Goal: Find contact information: Find contact information

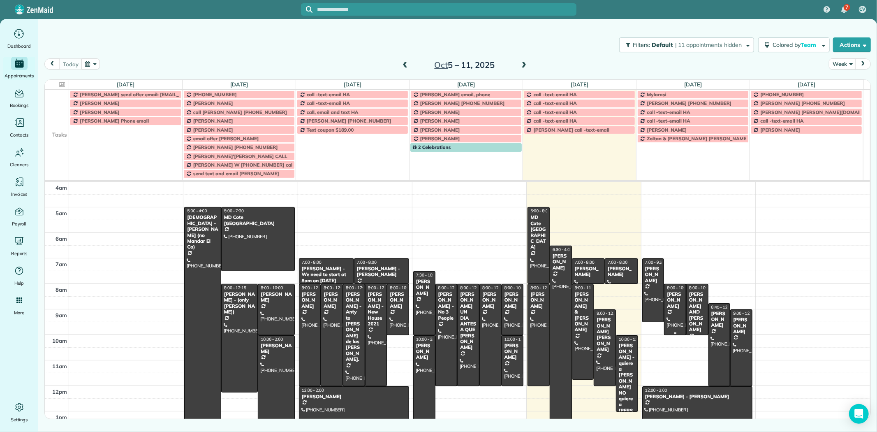
click at [667, 306] on div "[PERSON_NAME]" at bounding box center [675, 300] width 17 height 18
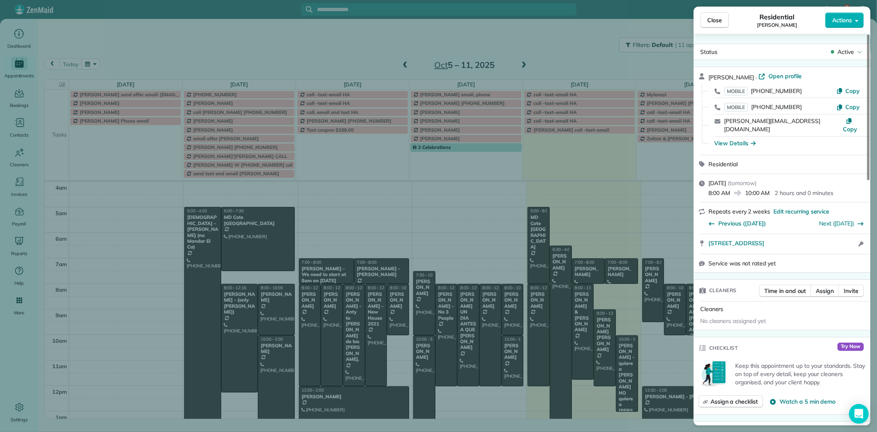
drag, startPoint x: 749, startPoint y: 78, endPoint x: 710, endPoint y: 77, distance: 39.1
click at [710, 77] on span "[PERSON_NAME]" at bounding box center [732, 77] width 46 height 7
click at [573, 44] on div "Close Residential Natalie Gossett Actions Status Active Natalie Gossett · Open …" at bounding box center [438, 216] width 877 height 432
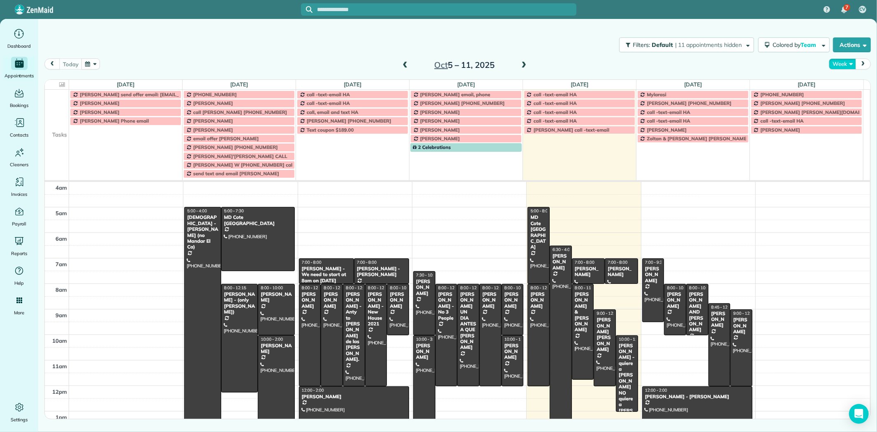
click at [845, 68] on button "Week" at bounding box center [842, 63] width 27 height 11
click at [847, 83] on link "Day" at bounding box center [862, 83] width 65 height 16
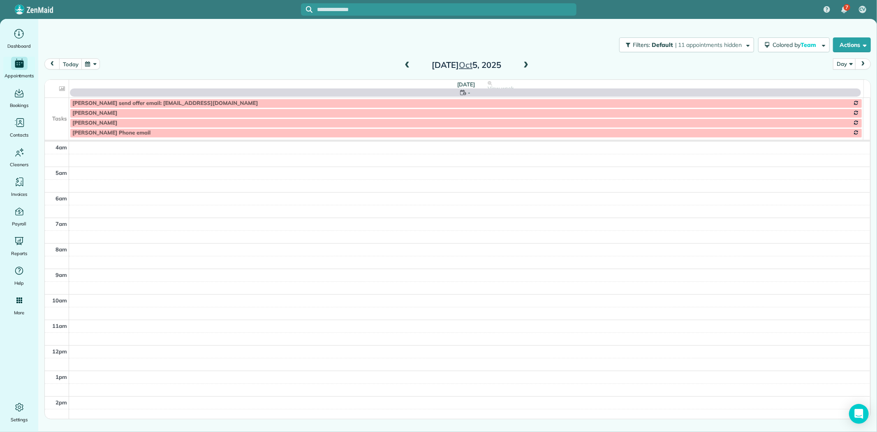
scroll to position [77, 0]
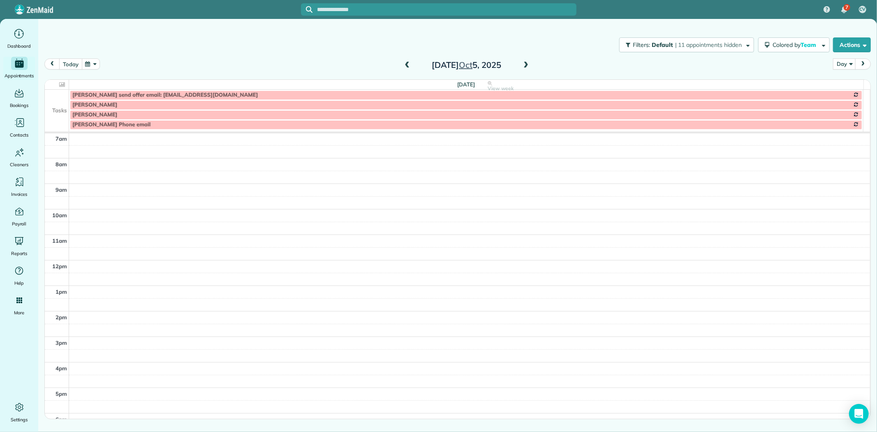
click at [68, 64] on button "today" at bounding box center [70, 63] width 23 height 11
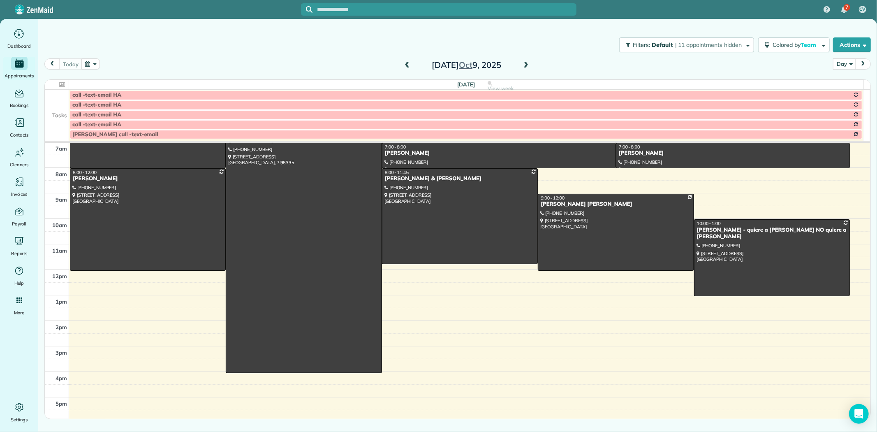
click at [60, 109] on td at bounding box center [57, 105] width 24 height 10
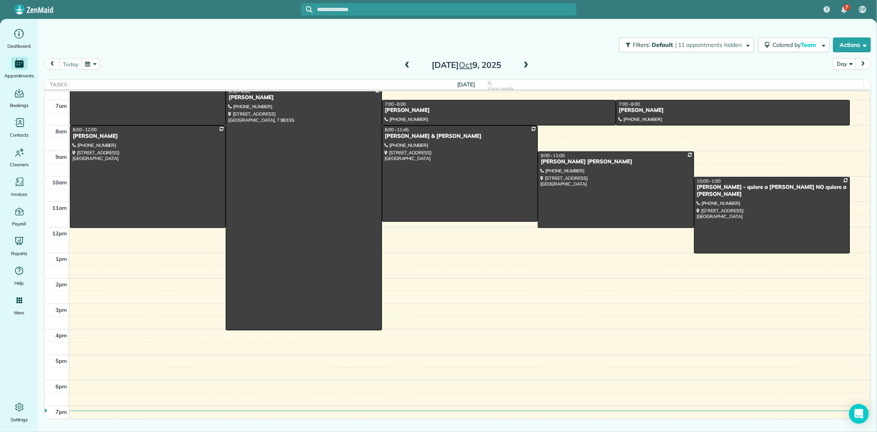
click at [524, 67] on span at bounding box center [526, 65] width 9 height 7
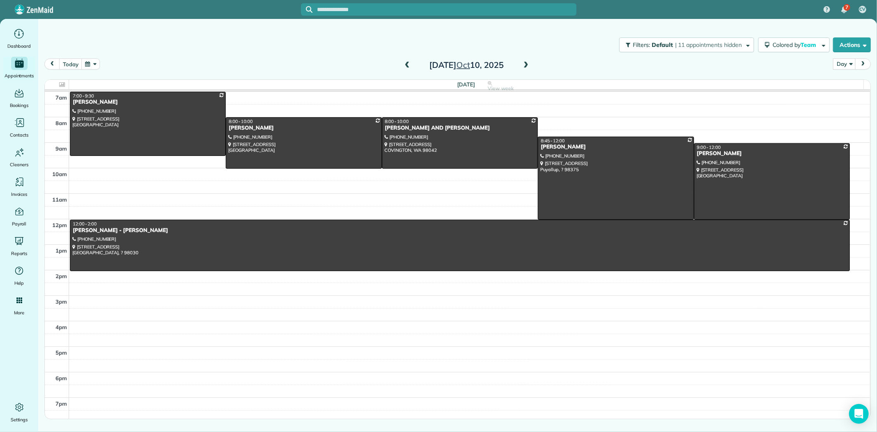
scroll to position [31, 0]
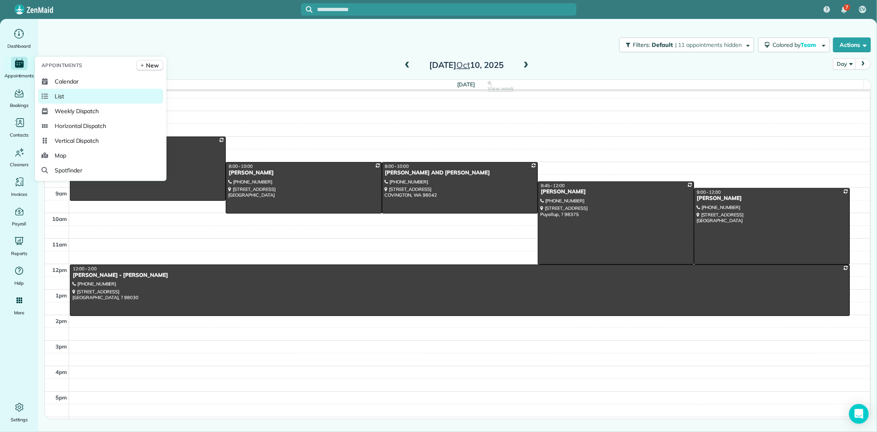
click at [62, 99] on span "List" at bounding box center [59, 96] width 9 height 8
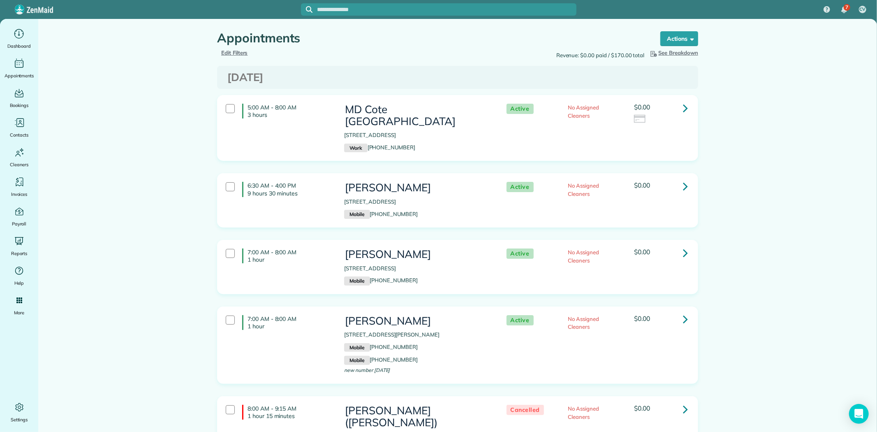
drag, startPoint x: 466, startPoint y: 109, endPoint x: 355, endPoint y: 108, distance: 111.1
click at [355, 108] on h3 "MD Cote [GEOGRAPHIC_DATA]" at bounding box center [417, 115] width 146 height 23
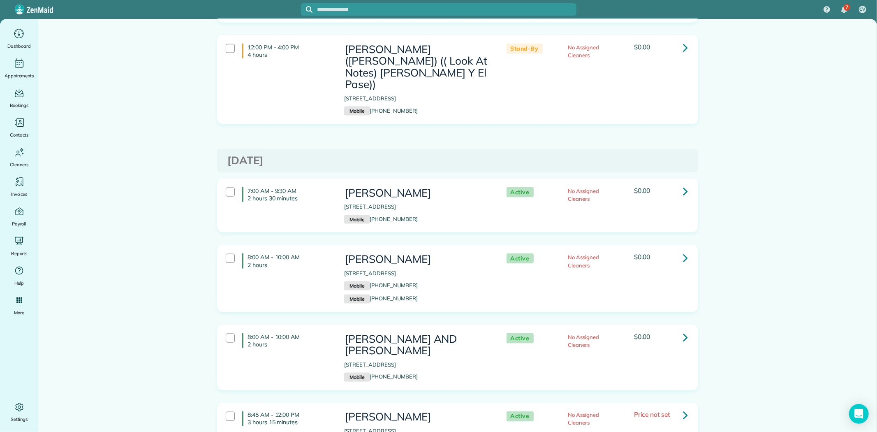
scroll to position [960, 0]
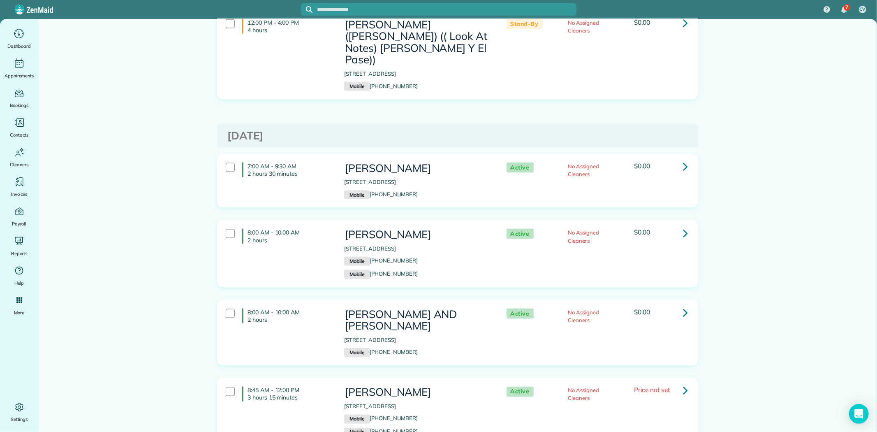
drag, startPoint x: 438, startPoint y: 100, endPoint x: 322, endPoint y: 97, distance: 116.4
click at [322, 158] on div "7:00 AM - 9:30 AM 2 hours 30 minutes Graciela Vasquez 16302 SE 254th ST Covingt…" at bounding box center [457, 180] width 474 height 45
click at [359, 162] on h3 "Graciela Vasquez" at bounding box center [417, 168] width 146 height 12
drag, startPoint x: 434, startPoint y: 102, endPoint x: 344, endPoint y: 104, distance: 89.7
click at [344, 162] on h3 "Graciela Vasquez" at bounding box center [417, 168] width 146 height 12
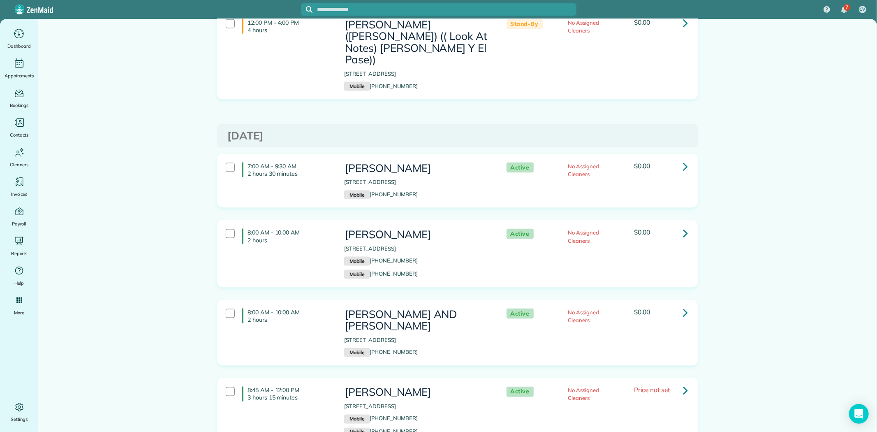
copy h3 "Graciela Vasquez"
drag, startPoint x: 425, startPoint y: 165, endPoint x: 336, endPoint y: 167, distance: 88.0
click at [338, 225] on div "Natalie Gossett 21711 NE 70th St Redmond WA 98053 Mobile (206) 621-8655 Mobile …" at bounding box center [417, 254] width 158 height 58
copy h3 "[PERSON_NAME]"
drag, startPoint x: 485, startPoint y: 244, endPoint x: 342, endPoint y: 247, distance: 143.2
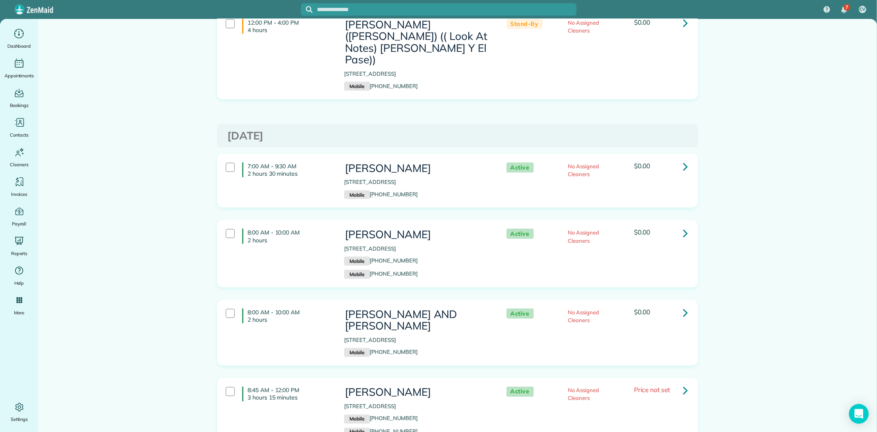
click at [344, 309] on h3 "[PERSON_NAME] AND [PERSON_NAME]" at bounding box center [417, 320] width 146 height 23
copy h3 "[PERSON_NAME] AND [PERSON_NAME]"
click at [467, 387] on div "Irene Dawa Kamanga 7911 165th ST CT E Puyallup 98375 Mobile (206) 446-1219 Mobi…" at bounding box center [417, 427] width 146 height 81
drag, startPoint x: 454, startPoint y: 310, endPoint x: 339, endPoint y: 312, distance: 114.4
click at [339, 383] on div "Irene Dawa Kamanga 7911 165th ST CT E Puyallup 98375 Mobile (206) 446-1219 Mobi…" at bounding box center [417, 429] width 158 height 92
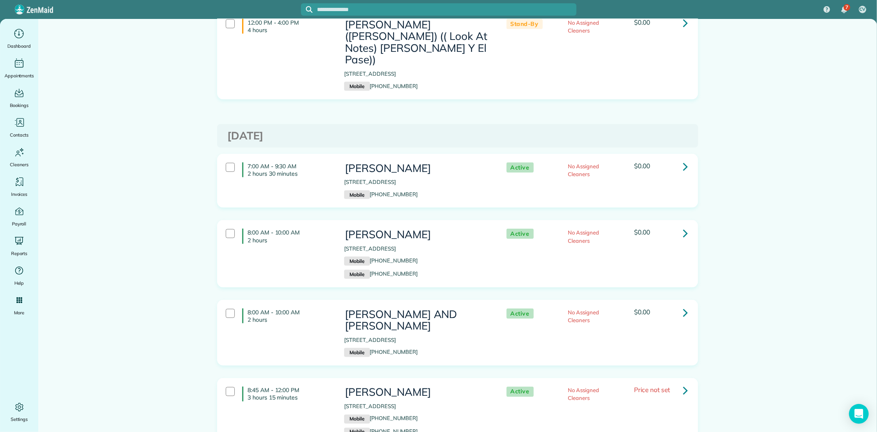
copy h3 "[PERSON_NAME]"
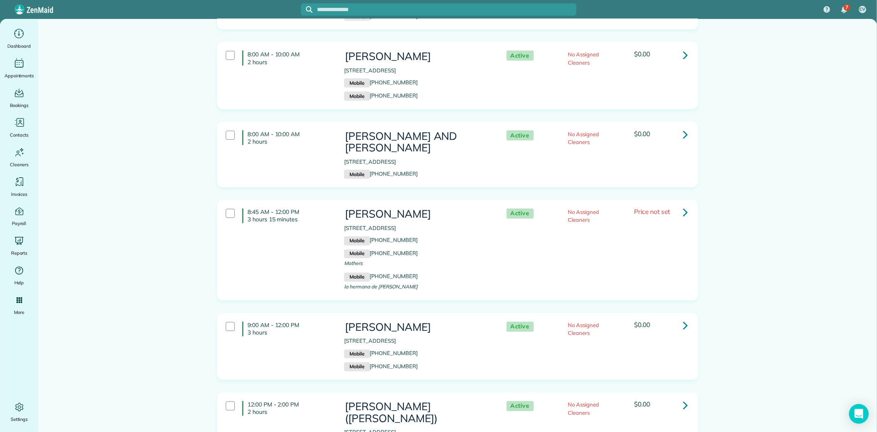
scroll to position [1142, 0]
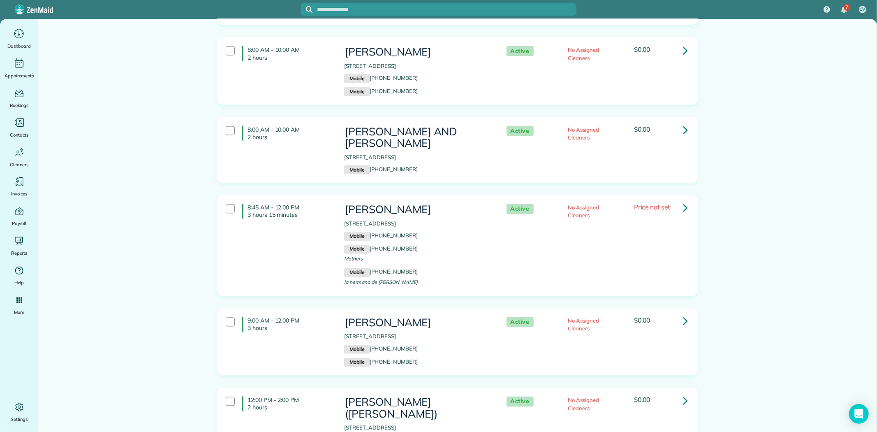
drag, startPoint x: 446, startPoint y: 245, endPoint x: 346, endPoint y: 250, distance: 100.1
click at [346, 317] on h3 "[PERSON_NAME]" at bounding box center [417, 323] width 146 height 12
copy h3 "[PERSON_NAME]"
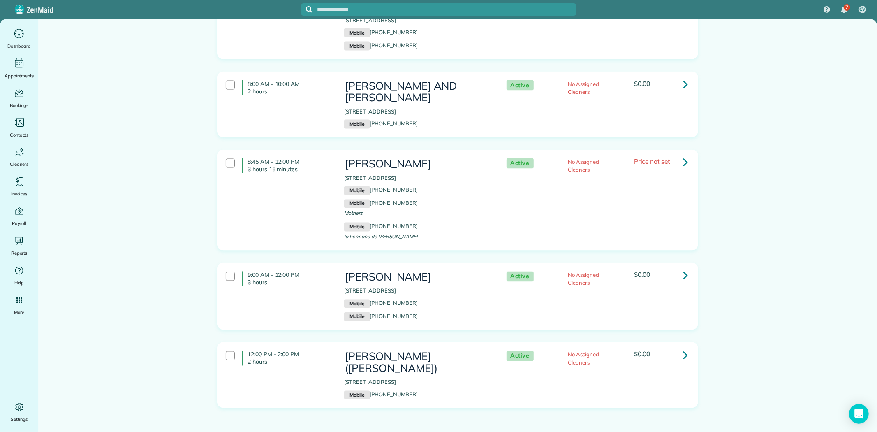
drag, startPoint x: 479, startPoint y: 279, endPoint x: 337, endPoint y: 276, distance: 141.5
click at [338, 347] on div "Laura Boynton (ANGELICA) 24714 94th AVE S Kent 98030 Mobile (206) 604-2107" at bounding box center [417, 375] width 158 height 57
copy h3 "Laura Boynton (ANGELICA)"
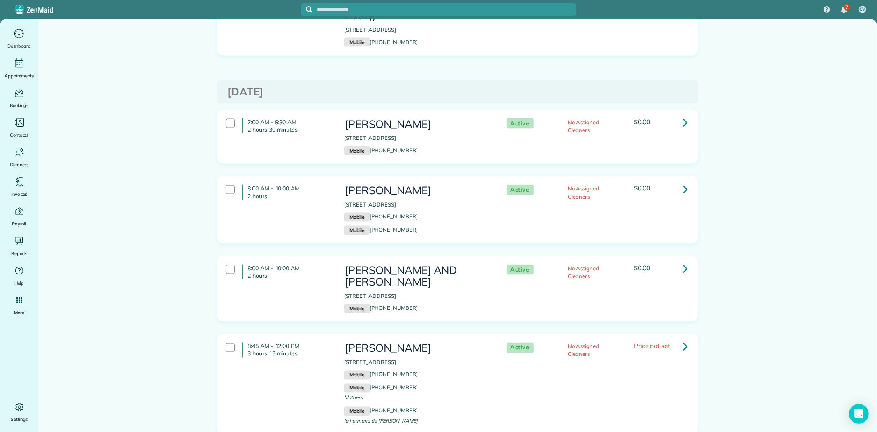
scroll to position [960, 0]
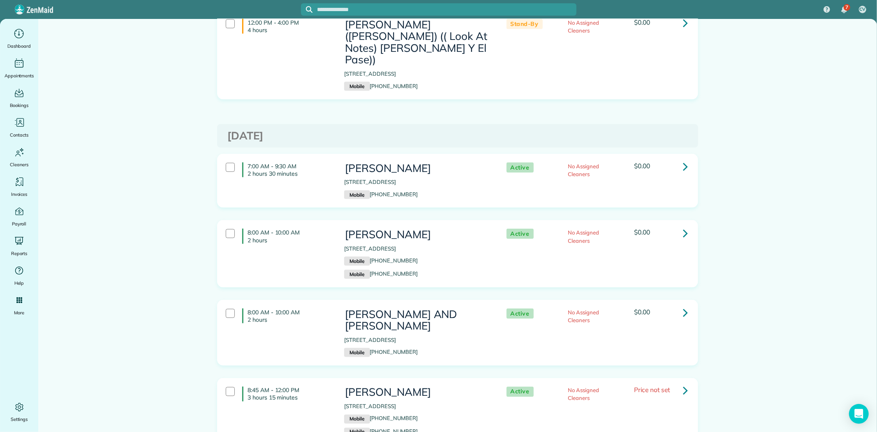
drag, startPoint x: 447, startPoint y: 180, endPoint x: 341, endPoint y: 181, distance: 106.5
click at [344, 245] on p "21711 NE 70th St Redmond WA 98053" at bounding box center [417, 249] width 146 height 8
copy p "21711 NE 70th St Redmond WA 98053"
drag, startPoint x: 466, startPoint y: 264, endPoint x: 340, endPoint y: 261, distance: 125.5
click at [340, 304] on div "KATHY AND STEVE WILSON 16308 SE 254TH ST COVINGTON WA 98042 Mobile (253) 951-39…" at bounding box center [417, 332] width 158 height 57
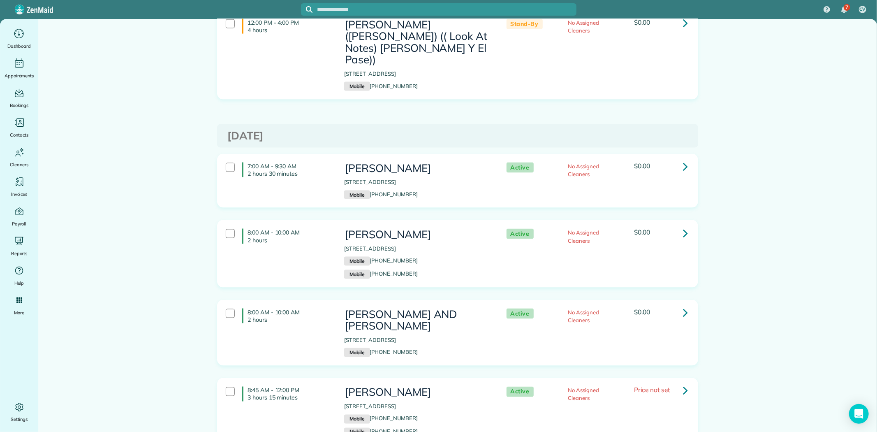
copy p "16308 SE 254TH ST COVINGTON WA 98042"
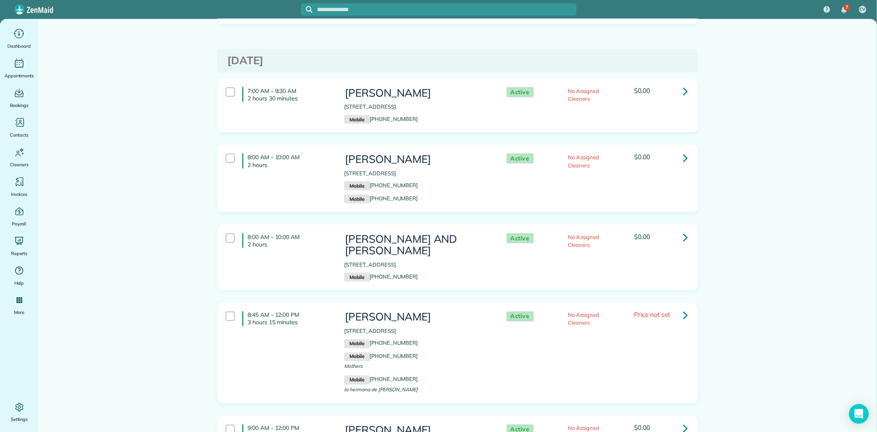
scroll to position [1051, 0]
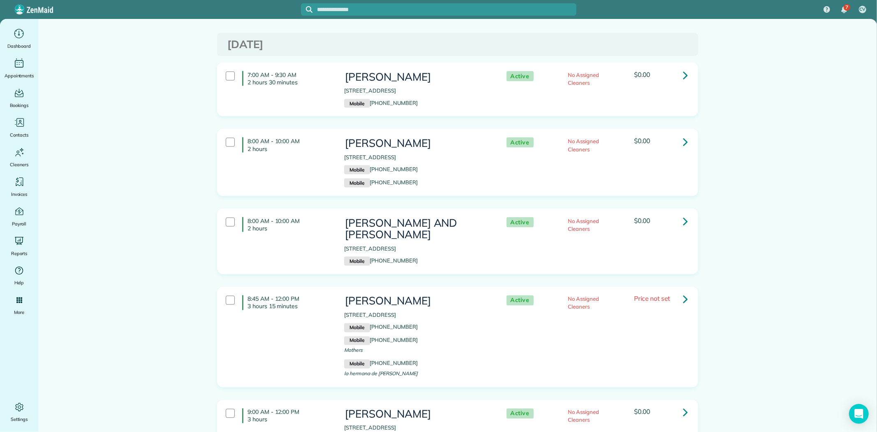
drag, startPoint x: 447, startPoint y: 234, endPoint x: 338, endPoint y: 234, distance: 109.4
click at [338, 291] on div "Irene Dawa Kamanga 7911 165th ST CT E Puyallup 98375 Mobile (206) 446-1219 Mobi…" at bounding box center [417, 337] width 158 height 92
copy p "7911 165th ST CT E Puyallup 98375"
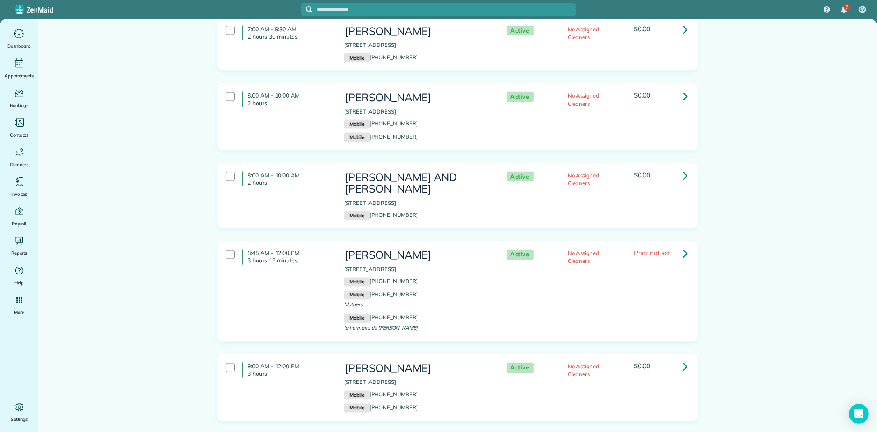
drag, startPoint x: 446, startPoint y: 289, endPoint x: 337, endPoint y: 295, distance: 108.8
click at [338, 359] on div "Whitney Maehara 2111 30th Avenue South Seattle WA 98144 Mobile (585) 313-8007 M…" at bounding box center [417, 388] width 158 height 58
copy h3 "[PERSON_NAME]"
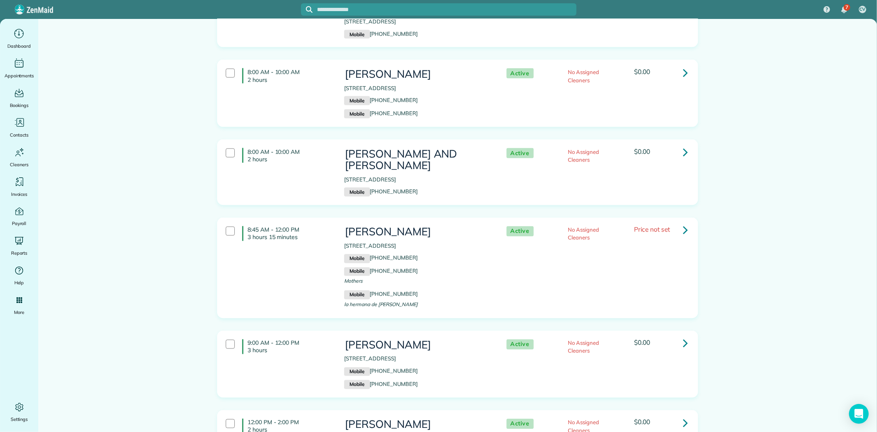
scroll to position [1142, 0]
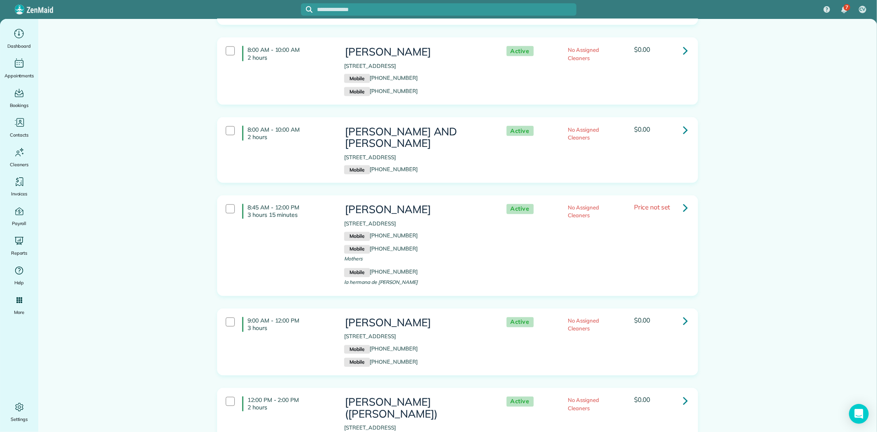
drag, startPoint x: 485, startPoint y: 318, endPoint x: 339, endPoint y: 322, distance: 146.5
click at [339, 392] on div "Laura Boynton (ANGELICA) 24714 94th AVE S Kent 98030 Mobile (206) 604-2107" at bounding box center [417, 420] width 158 height 57
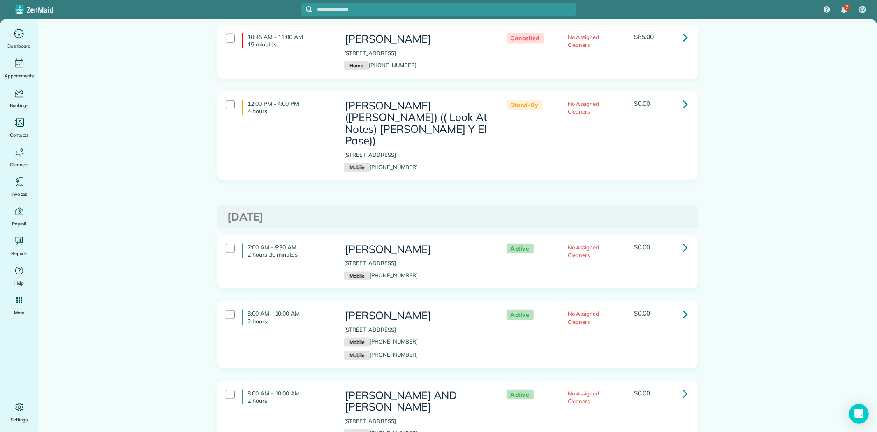
scroll to position [731, 0]
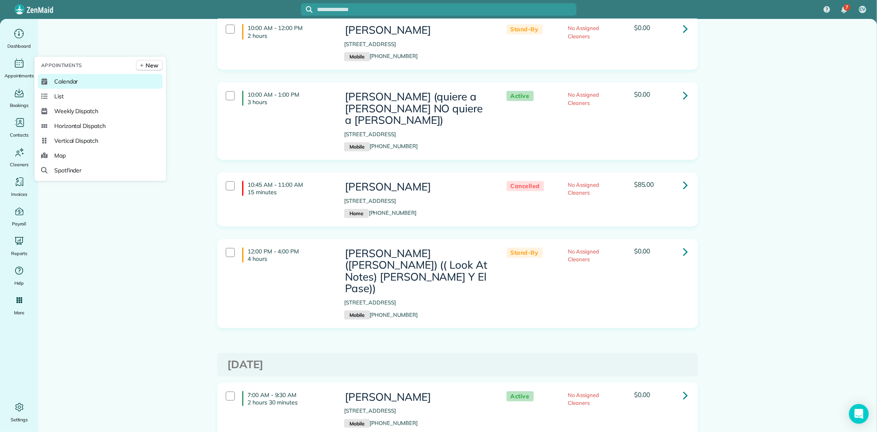
click at [68, 83] on span "Calendar" at bounding box center [66, 81] width 24 height 8
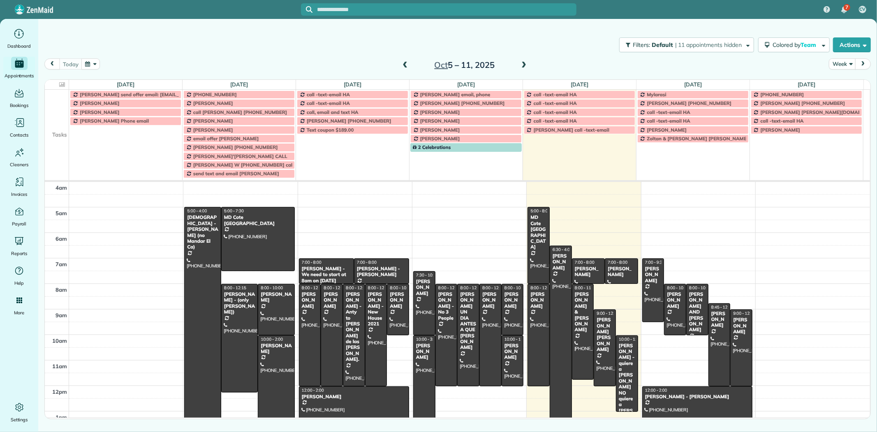
scroll to position [77, 0]
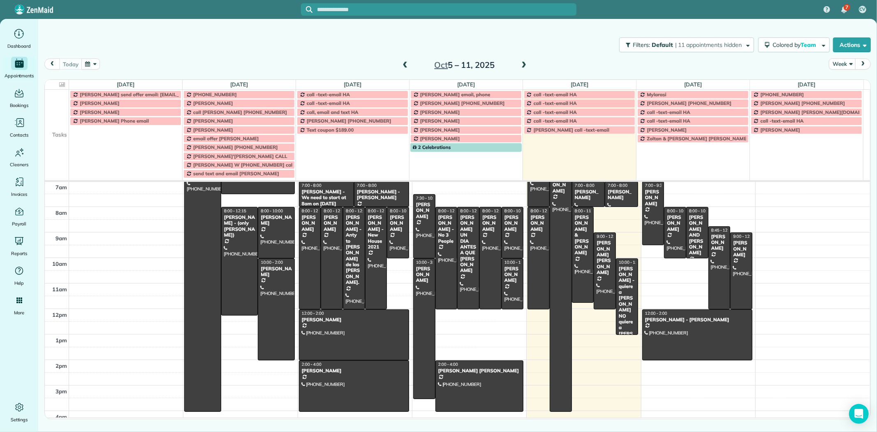
click at [67, 128] on td at bounding box center [57, 129] width 24 height 9
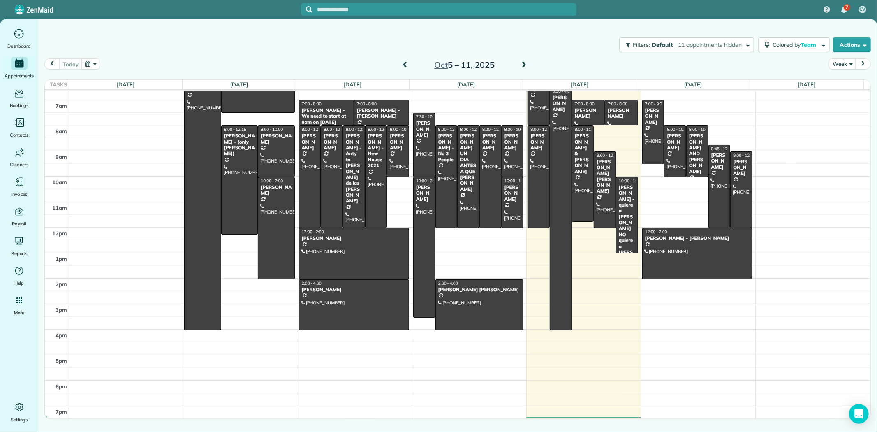
scroll to position [69, 0]
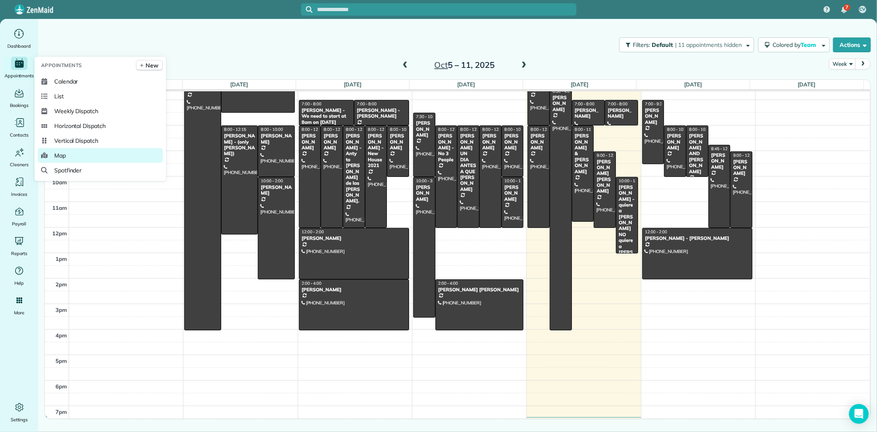
click at [62, 159] on span "Map" at bounding box center [60, 155] width 12 height 8
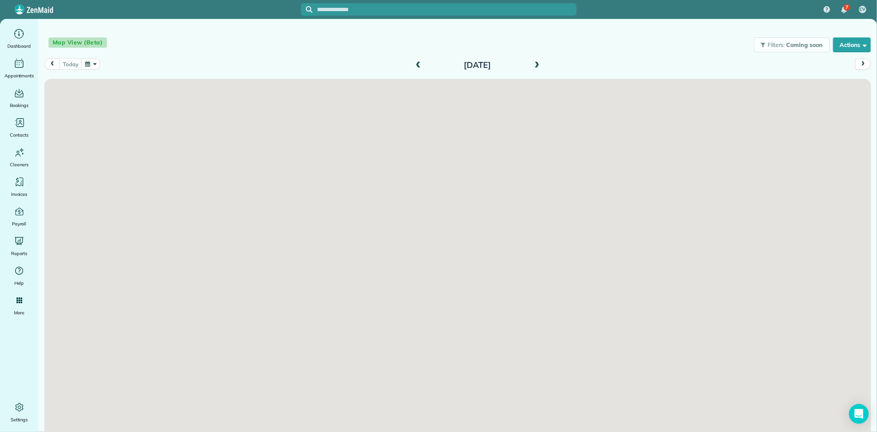
click at [533, 65] on span at bounding box center [537, 65] width 9 height 7
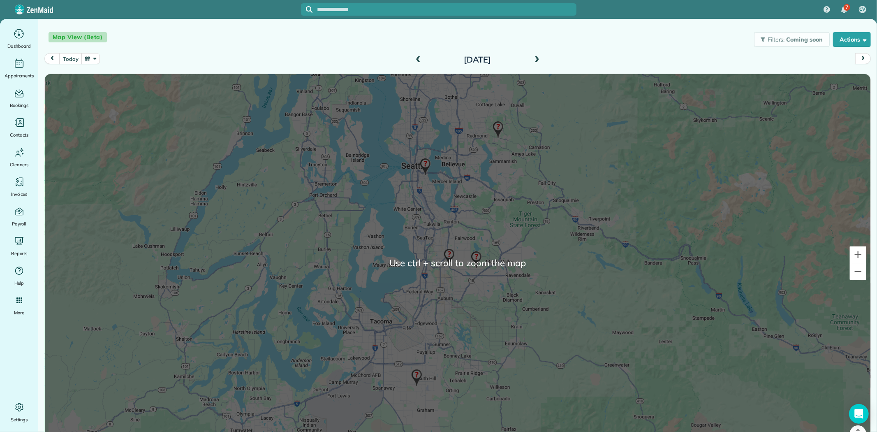
scroll to position [6, 0]
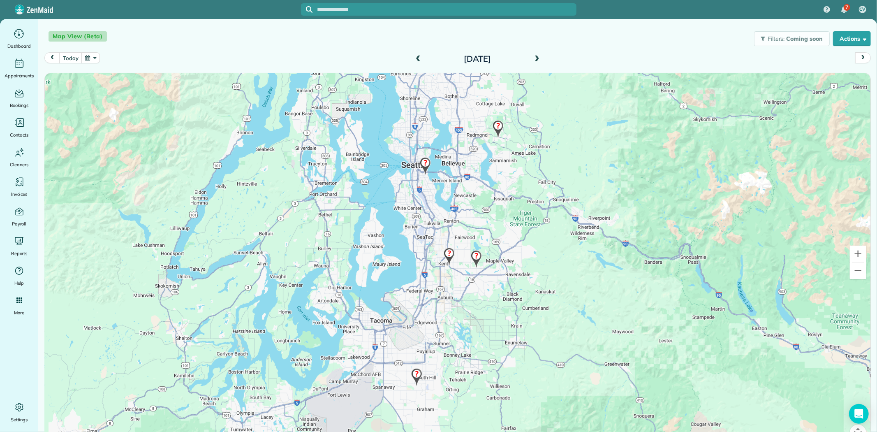
click at [498, 123] on img at bounding box center [498, 129] width 18 height 24
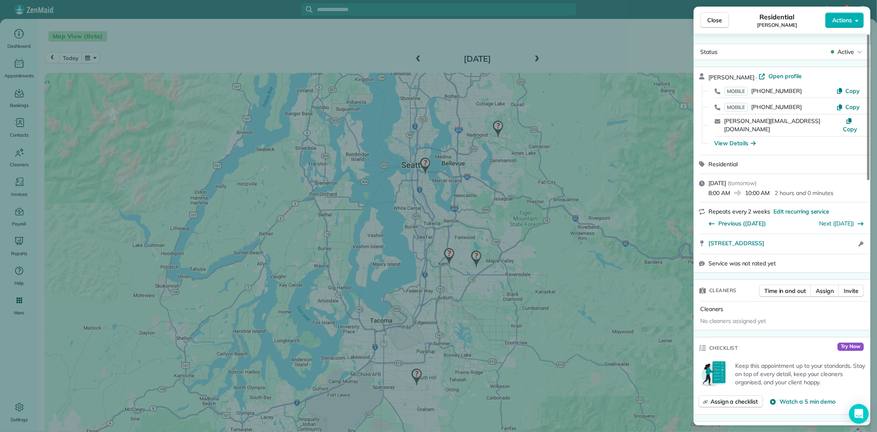
click at [420, 159] on div "Close Residential Natalie Gossett Actions Status Active Natalie Gossett · Open …" at bounding box center [438, 216] width 877 height 432
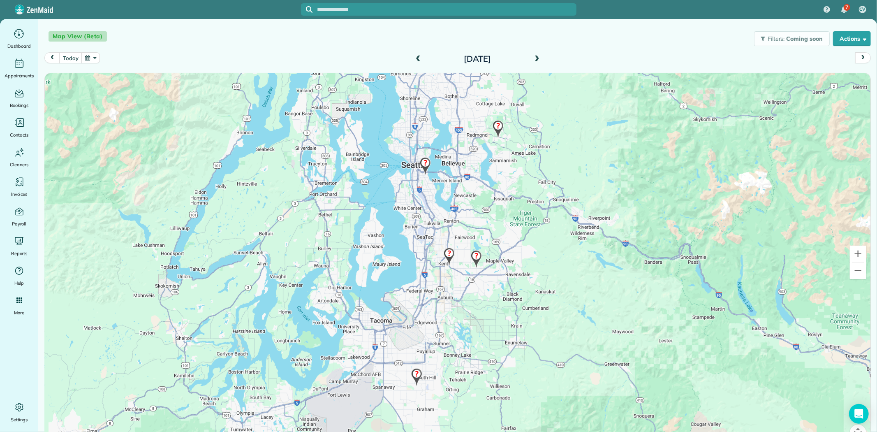
click at [420, 162] on img at bounding box center [426, 166] width 18 height 24
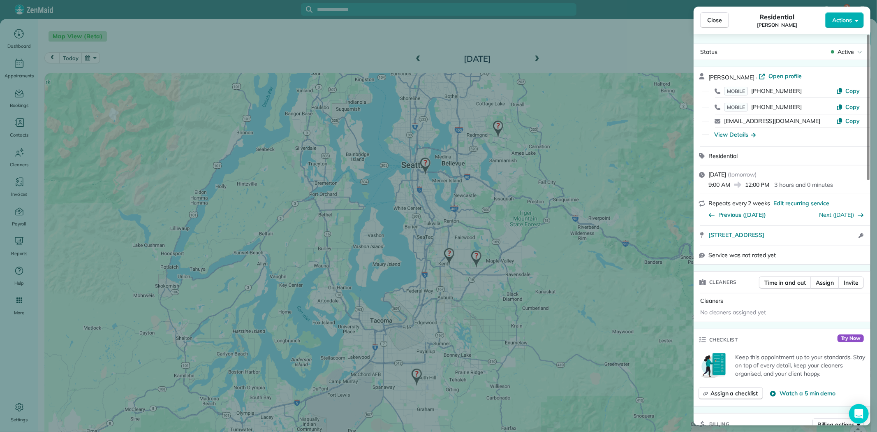
click at [448, 251] on div "Close Residential Whitney Maehara Actions Status Active Whitney Maehara · Open …" at bounding box center [438, 216] width 877 height 432
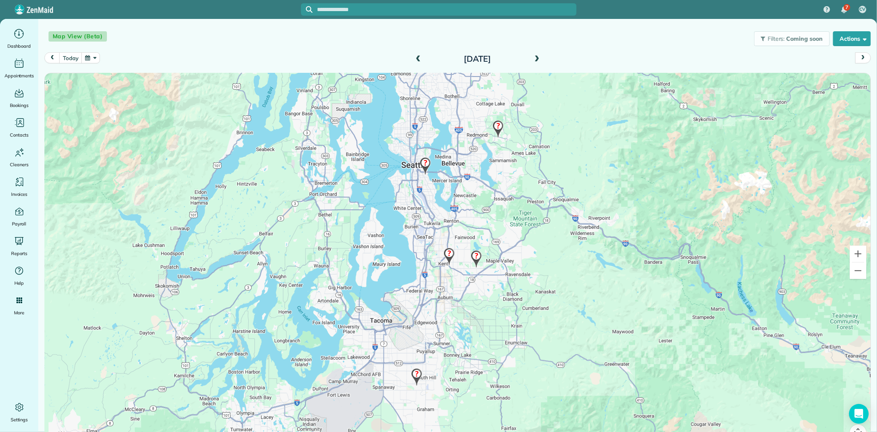
click at [448, 251] on img at bounding box center [450, 256] width 18 height 24
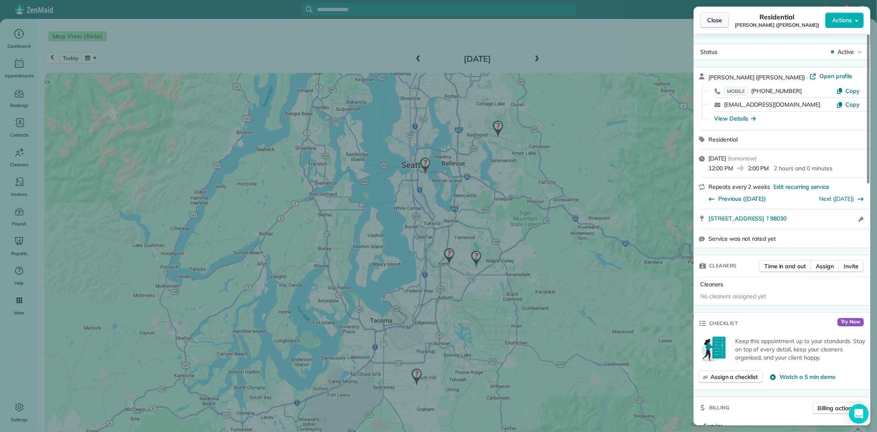
click at [720, 26] on button "Close" at bounding box center [715, 20] width 29 height 16
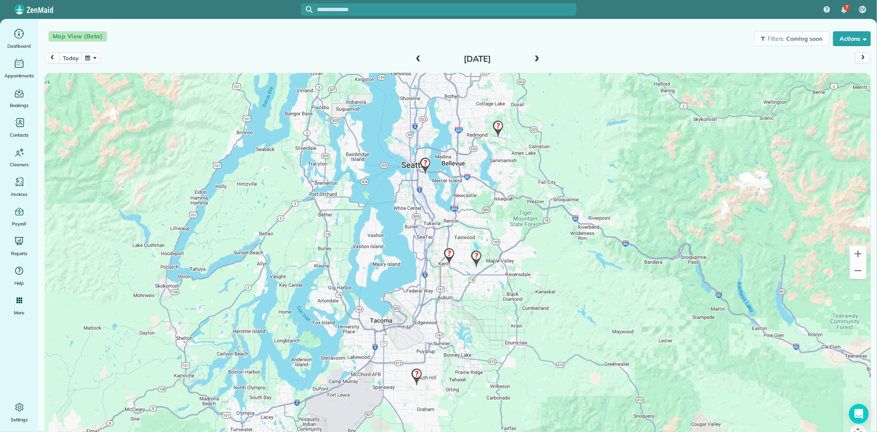
click at [476, 256] on img at bounding box center [477, 259] width 18 height 24
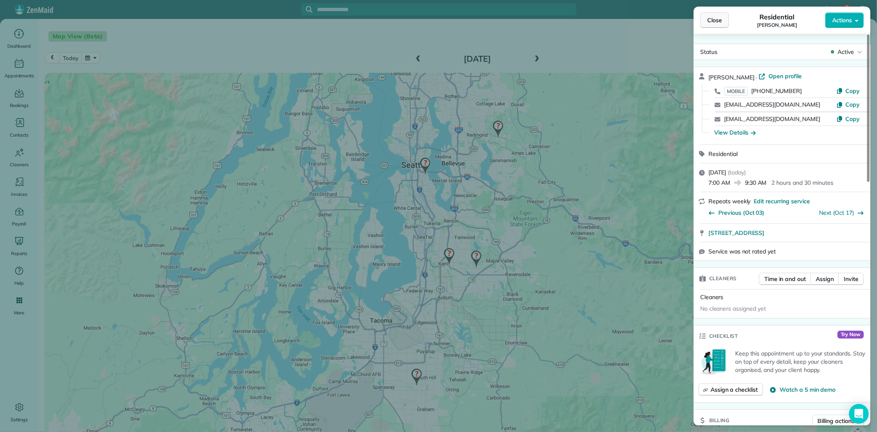
click at [722, 19] on button "Close" at bounding box center [715, 20] width 29 height 16
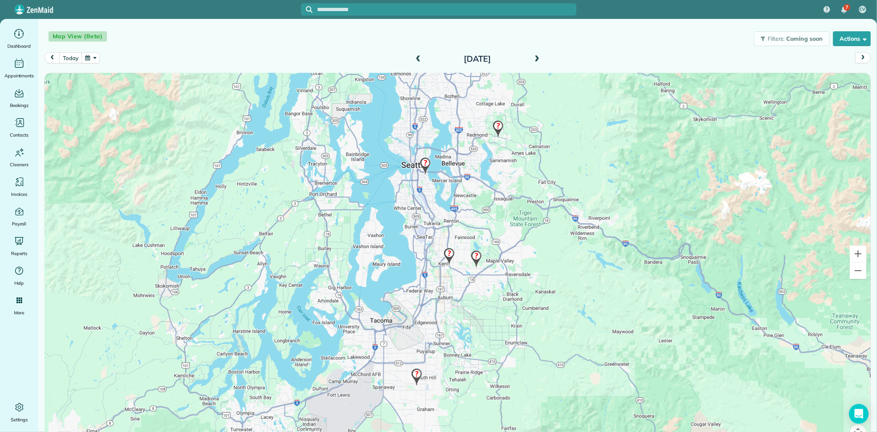
click at [416, 375] on img at bounding box center [417, 377] width 18 height 24
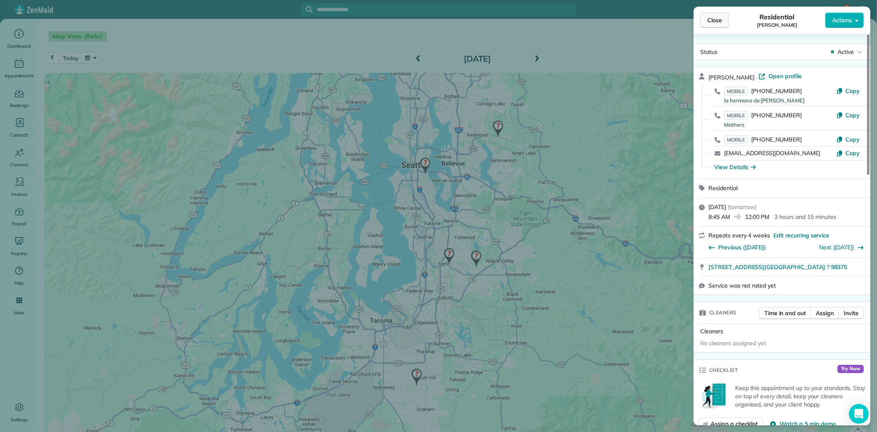
click at [710, 21] on span "Close" at bounding box center [715, 20] width 15 height 8
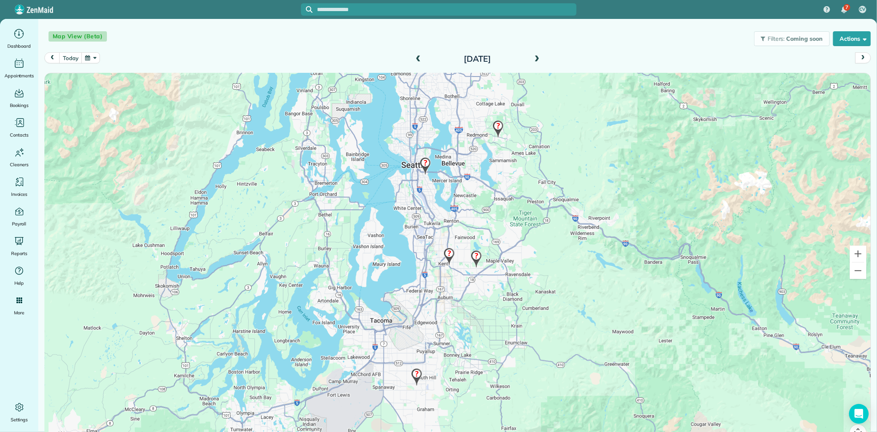
click at [475, 257] on img at bounding box center [477, 259] width 18 height 24
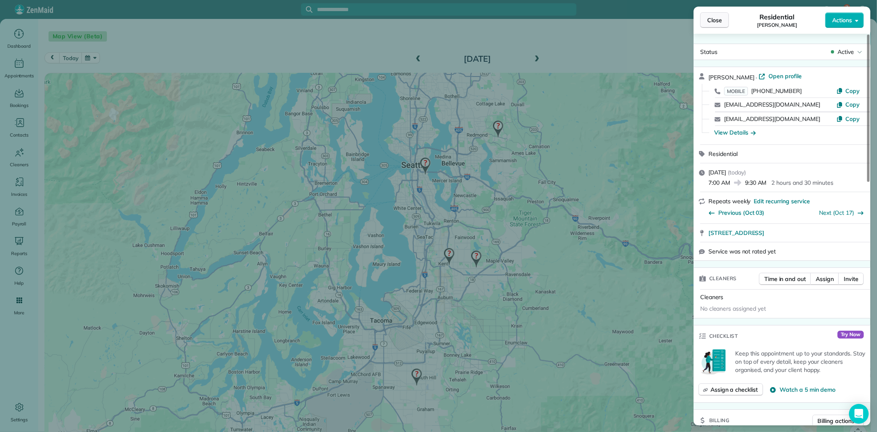
click at [714, 22] on span "Close" at bounding box center [715, 20] width 15 height 8
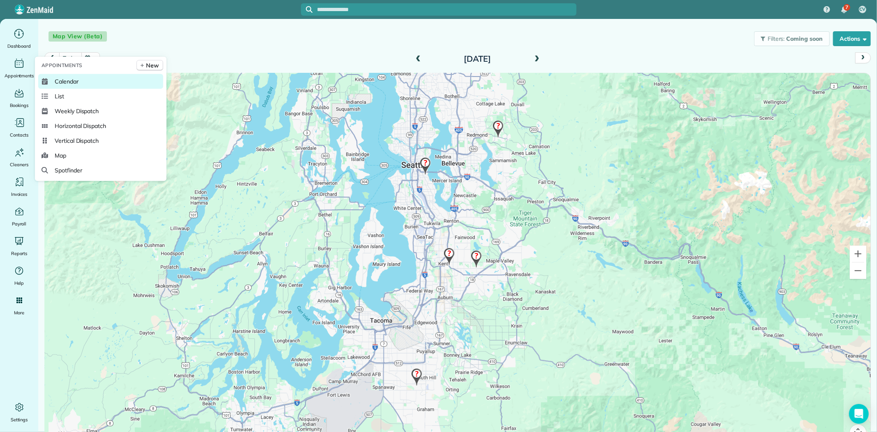
click at [83, 83] on link "Calendar" at bounding box center [100, 81] width 125 height 15
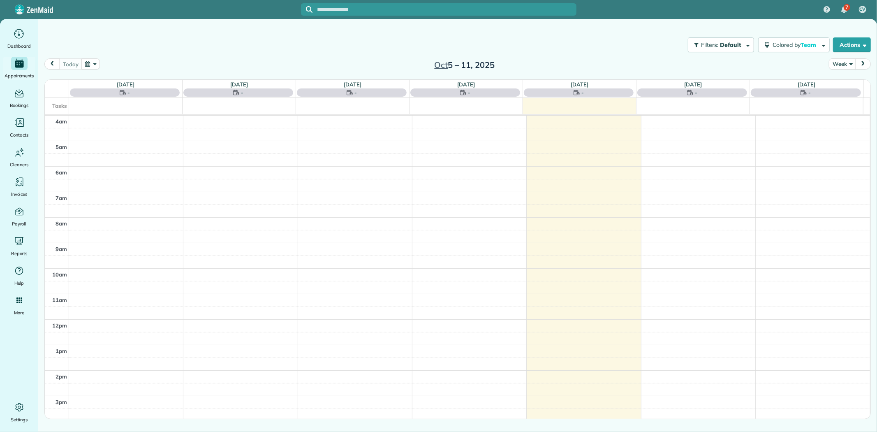
scroll to position [77, 0]
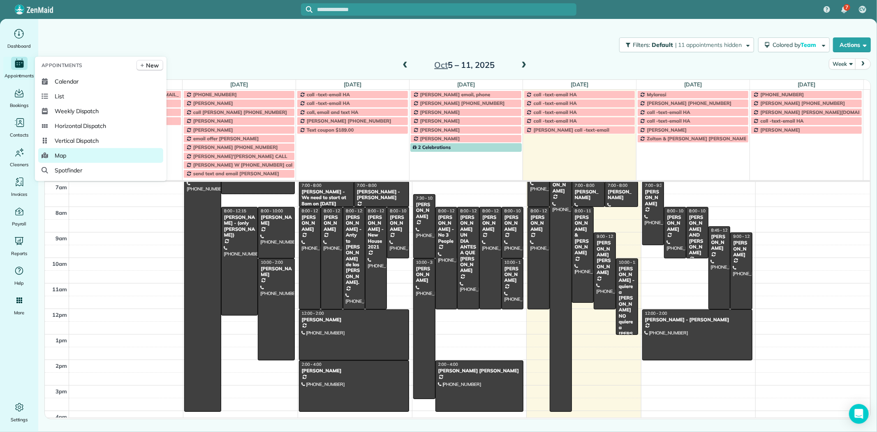
click at [64, 158] on span "Map" at bounding box center [61, 155] width 12 height 8
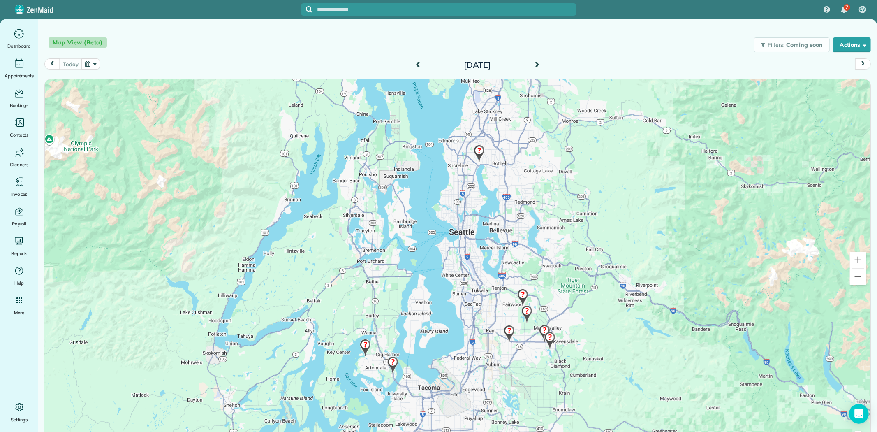
click at [534, 67] on span at bounding box center [537, 65] width 9 height 7
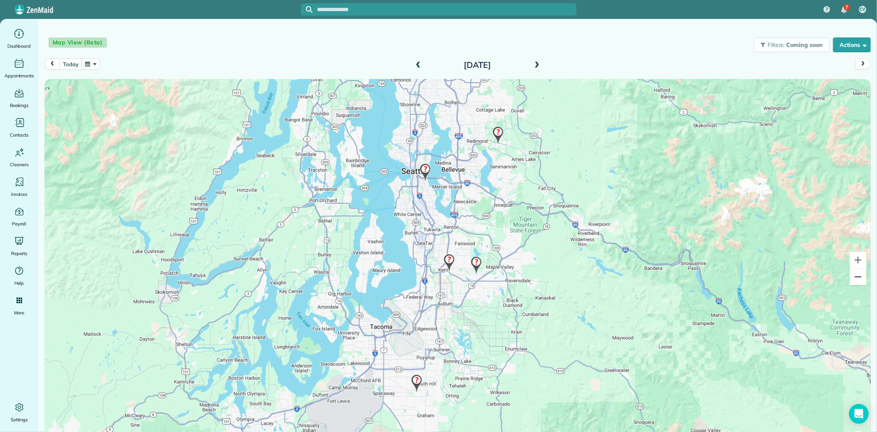
click at [851, 279] on button "Zoom out" at bounding box center [858, 277] width 16 height 16
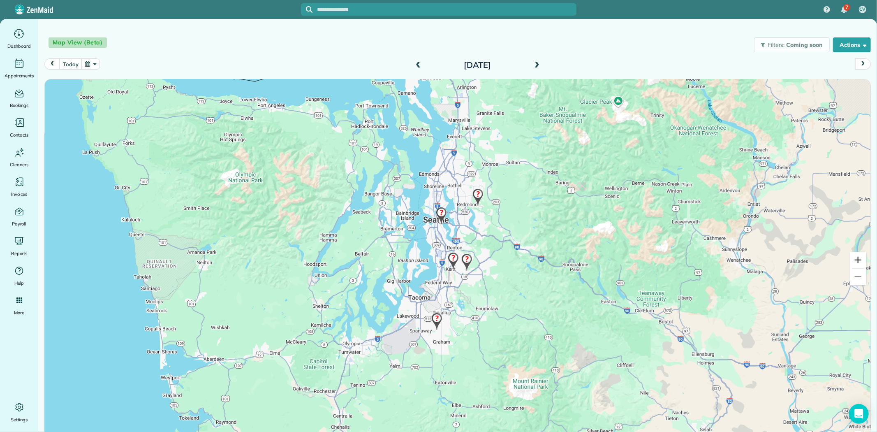
click at [853, 261] on button "Zoom in" at bounding box center [858, 260] width 16 height 16
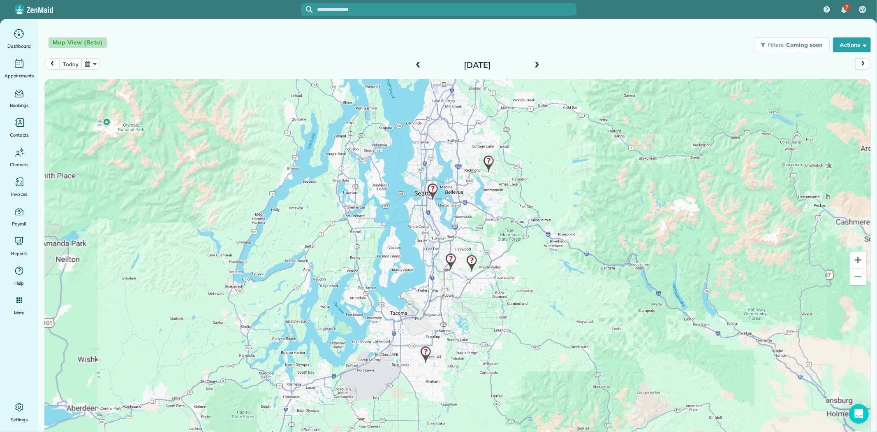
click at [853, 261] on button "Zoom in" at bounding box center [858, 260] width 16 height 16
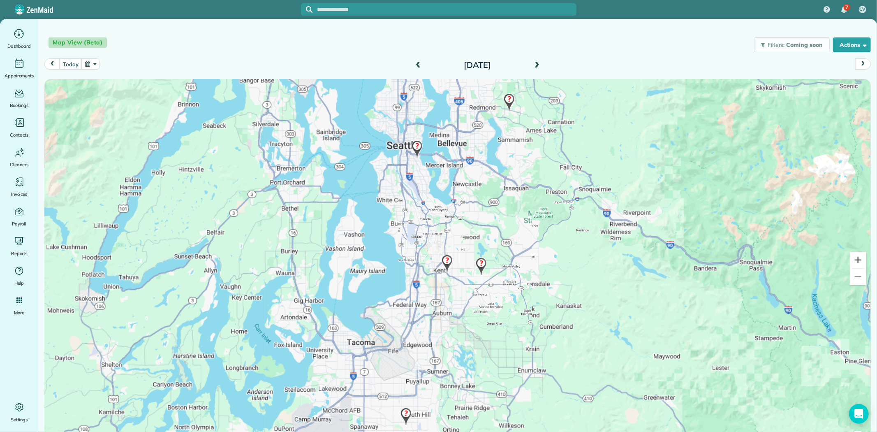
click at [853, 261] on button "Zoom in" at bounding box center [858, 260] width 16 height 16
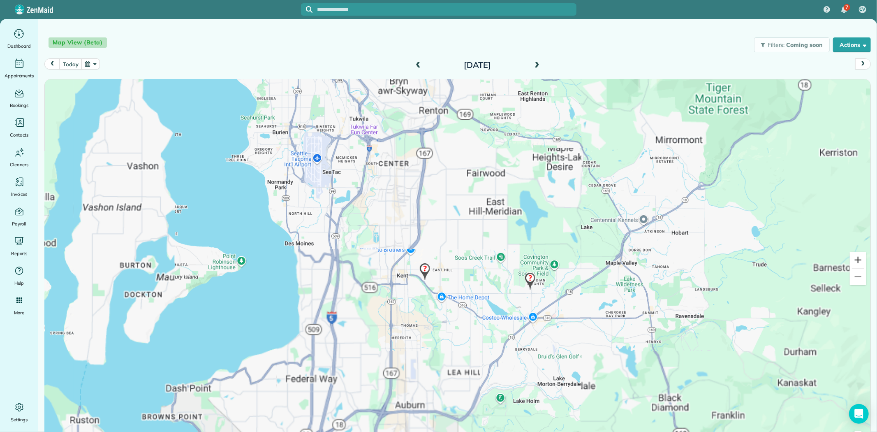
click at [853, 261] on button "Zoom in" at bounding box center [858, 260] width 16 height 16
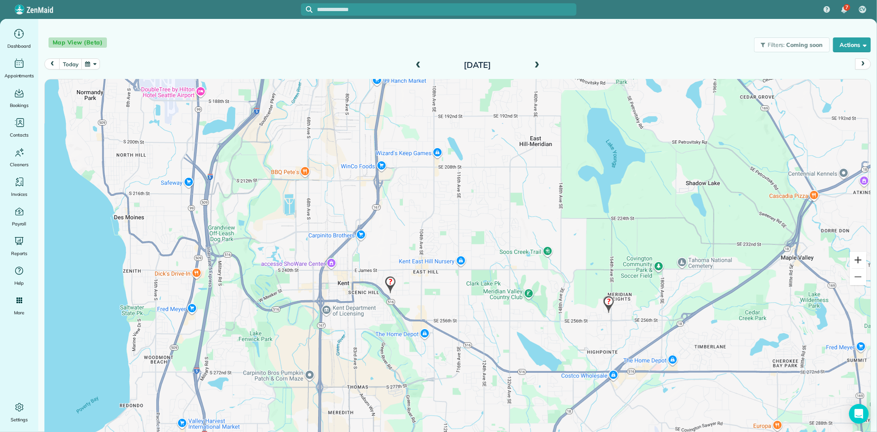
click at [853, 261] on button "Zoom in" at bounding box center [858, 260] width 16 height 16
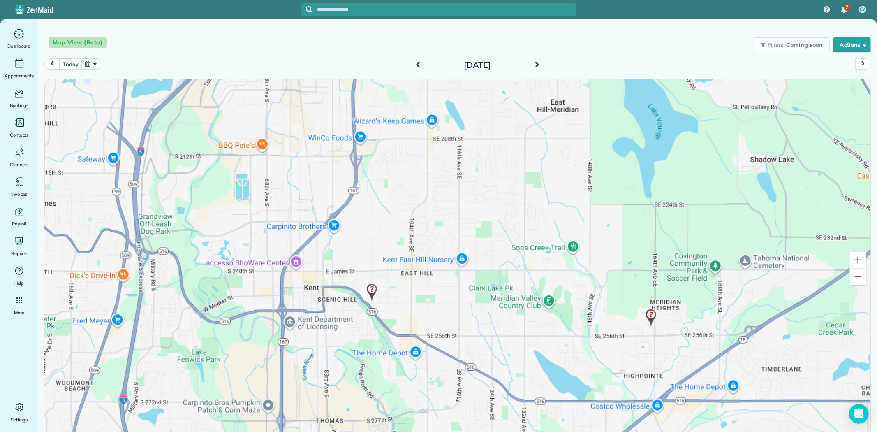
click at [853, 261] on button "Zoom in" at bounding box center [858, 260] width 16 height 16
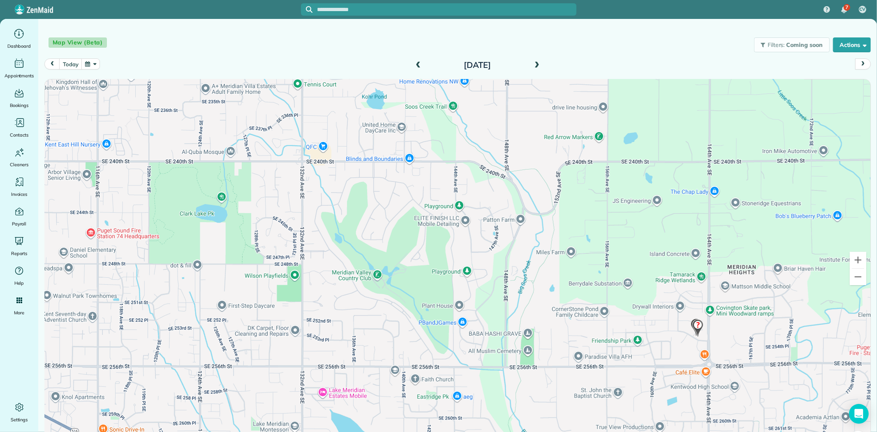
drag, startPoint x: 740, startPoint y: 307, endPoint x: 369, endPoint y: 194, distance: 388.2
click at [369, 194] on div at bounding box center [458, 268] width 826 height 378
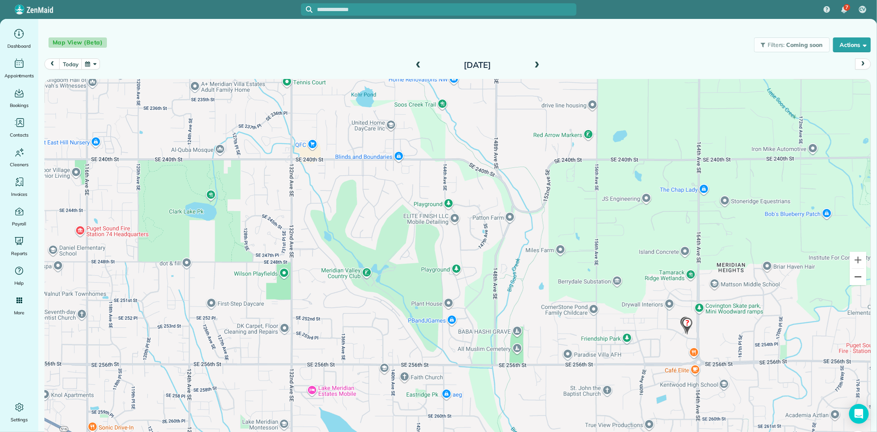
click at [854, 276] on button "Zoom out" at bounding box center [858, 277] width 16 height 16
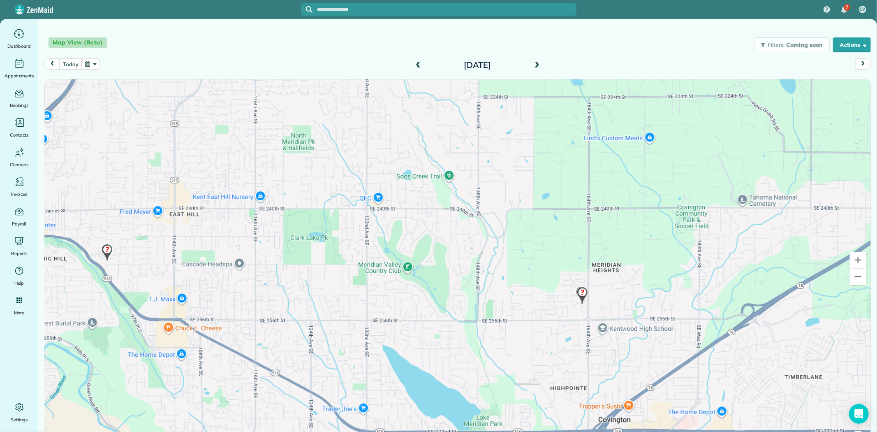
click at [854, 276] on button "Zoom out" at bounding box center [858, 277] width 16 height 16
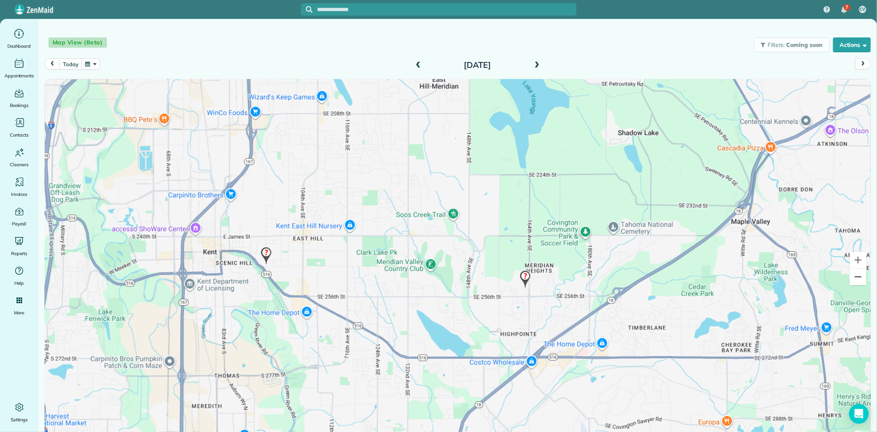
click at [854, 276] on button "Zoom out" at bounding box center [858, 277] width 16 height 16
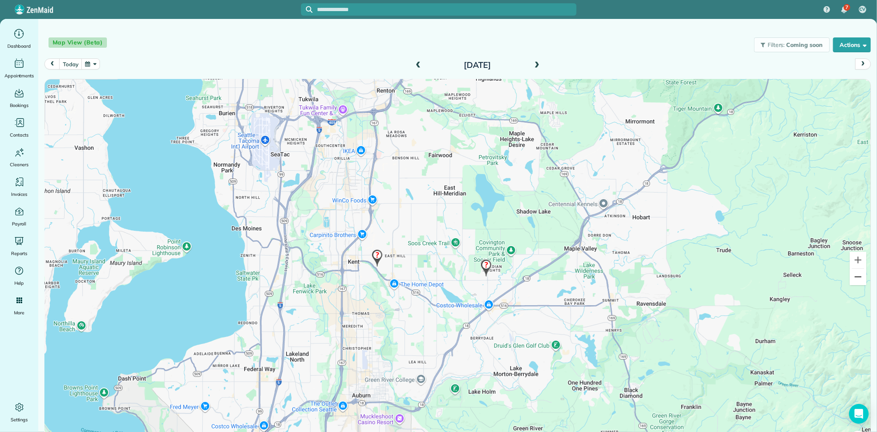
click at [854, 276] on button "Zoom out" at bounding box center [858, 277] width 16 height 16
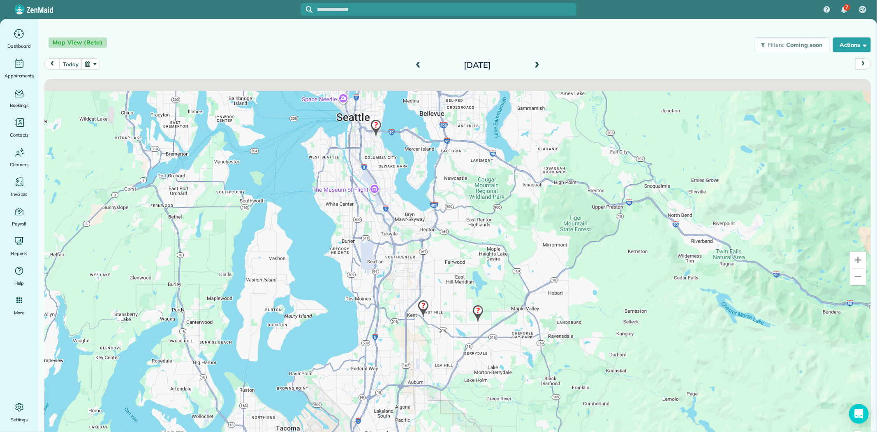
drag, startPoint x: 420, startPoint y: 206, endPoint x: 427, endPoint y: 262, distance: 57.1
click at [427, 262] on div at bounding box center [458, 268] width 826 height 378
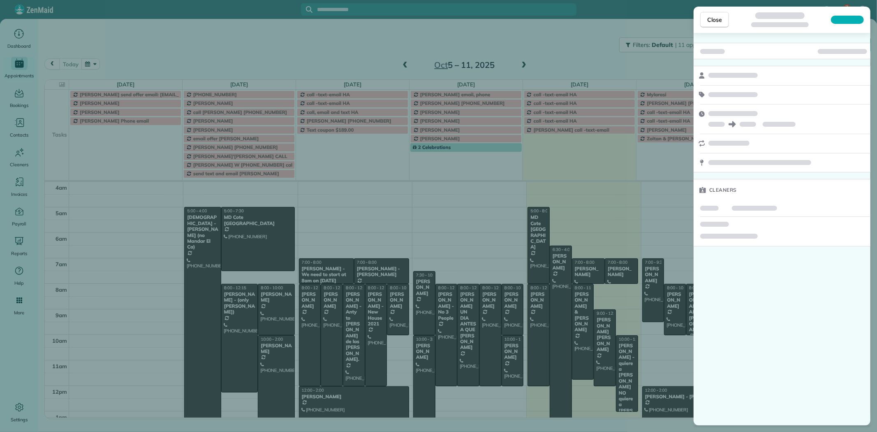
scroll to position [77, 0]
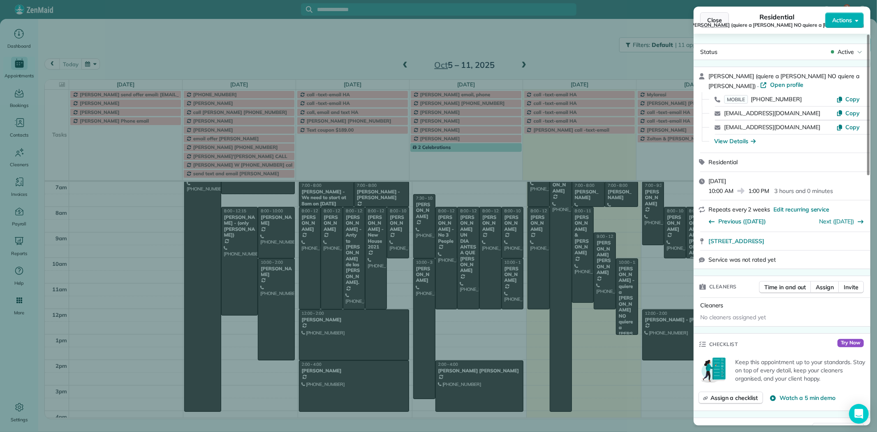
click at [716, 20] on span "Close" at bounding box center [715, 20] width 15 height 8
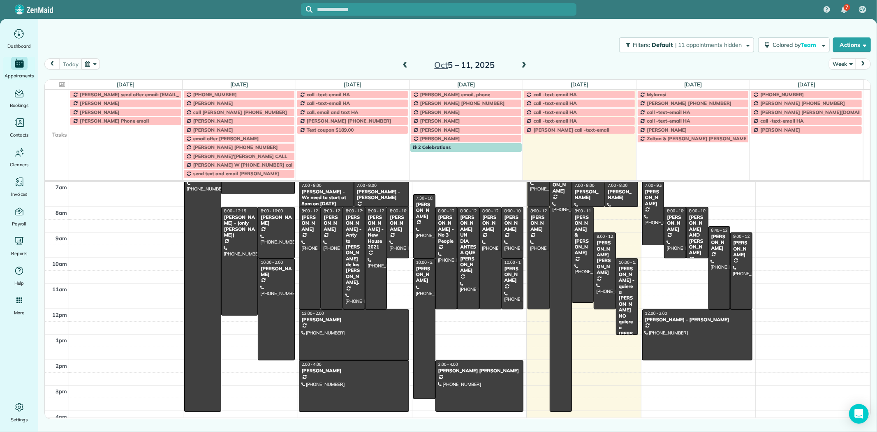
click at [845, 68] on button "Week" at bounding box center [842, 63] width 27 height 11
click at [844, 85] on link "Day" at bounding box center [862, 83] width 65 height 16
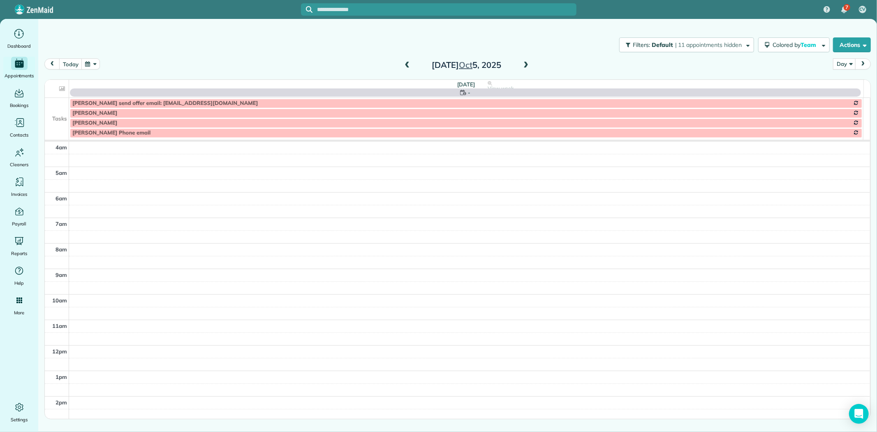
scroll to position [77, 0]
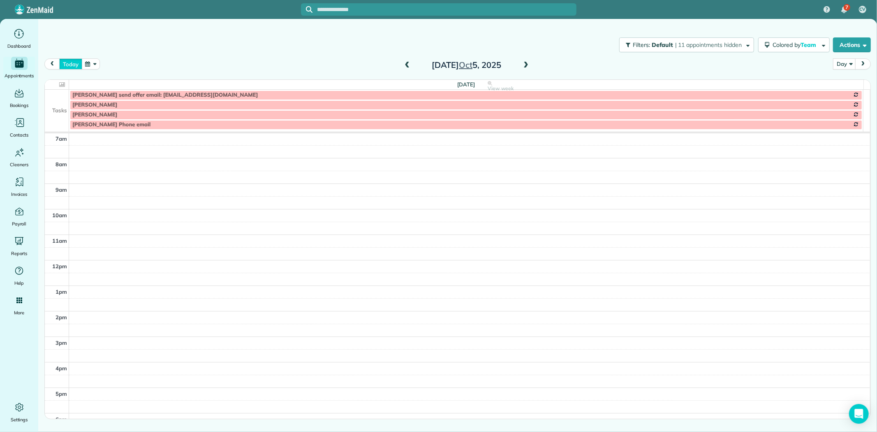
click at [75, 66] on button "today" at bounding box center [70, 63] width 23 height 11
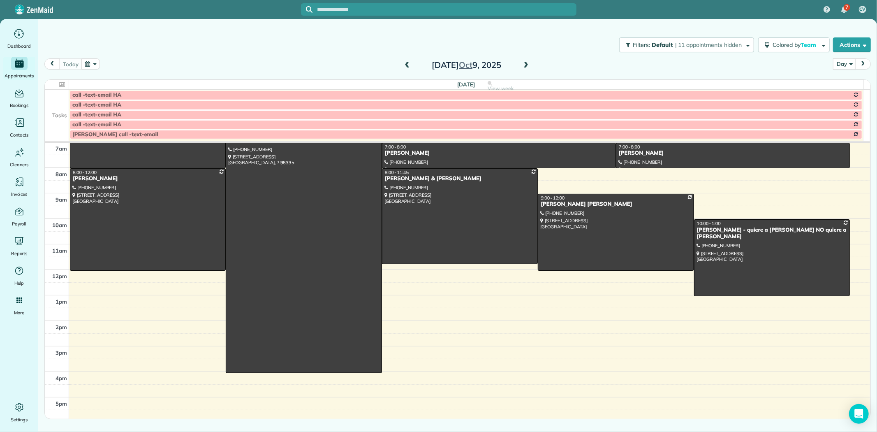
click at [531, 64] on span at bounding box center [526, 65] width 9 height 7
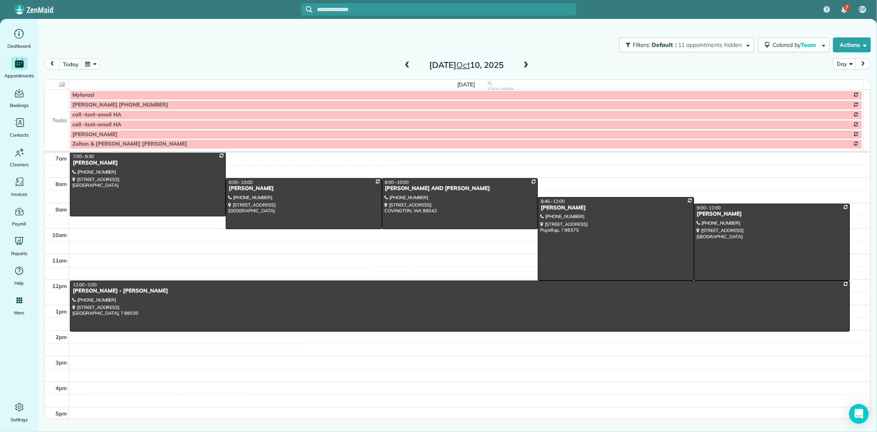
click at [58, 116] on td at bounding box center [57, 115] width 24 height 10
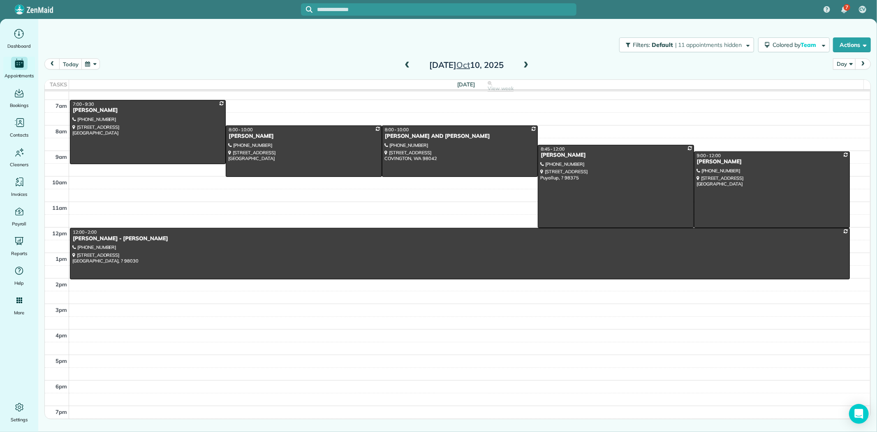
scroll to position [69, 0]
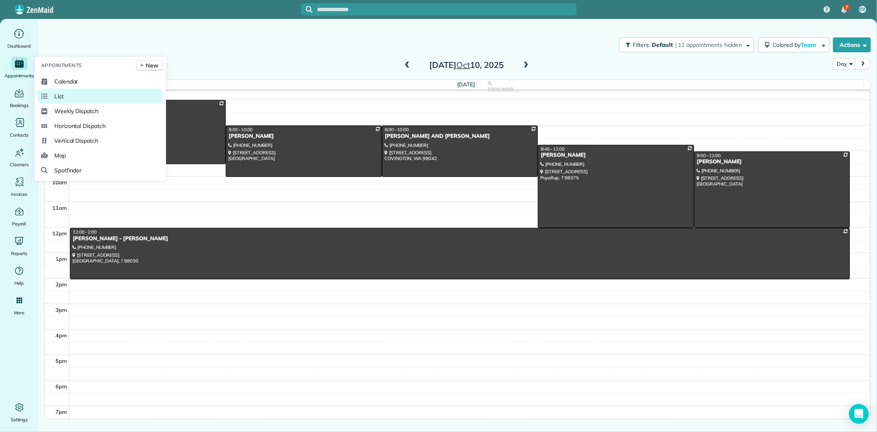
click at [60, 95] on span "List" at bounding box center [58, 96] width 9 height 8
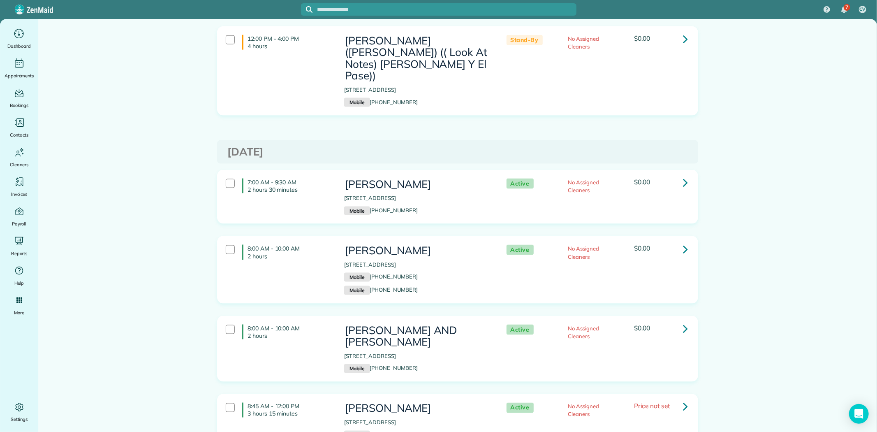
scroll to position [960, 0]
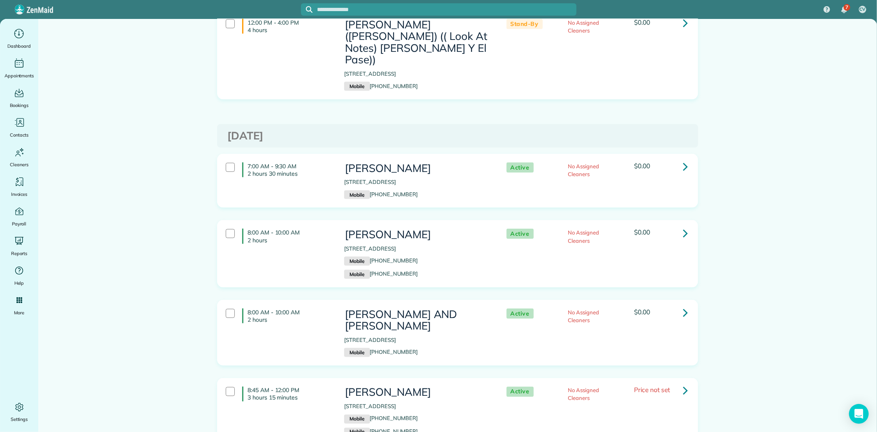
drag, startPoint x: 413, startPoint y: 194, endPoint x: 367, endPoint y: 191, distance: 45.3
click at [367, 257] on p "Mobile [PHONE_NUMBER]" at bounding box center [417, 261] width 146 height 9
copy link "[PHONE_NUMBER]"
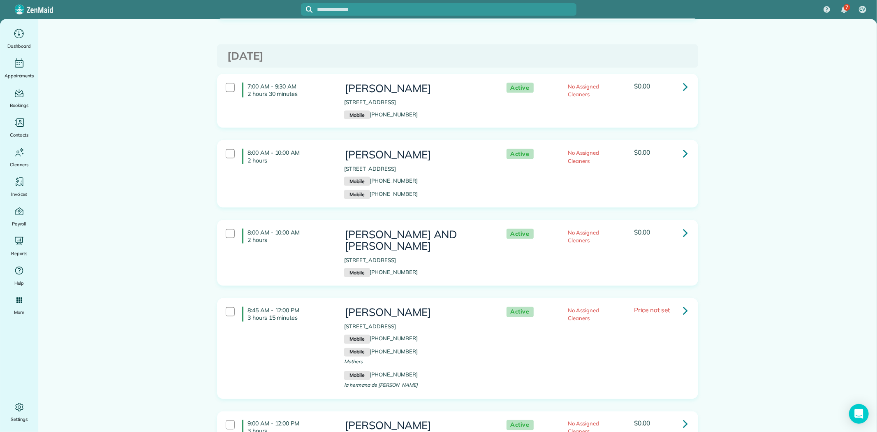
scroll to position [1051, 0]
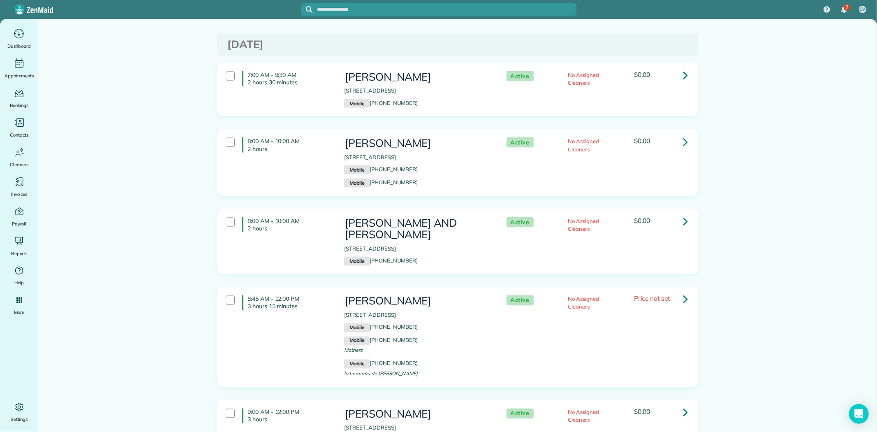
drag, startPoint x: 458, startPoint y: 349, endPoint x: 338, endPoint y: 355, distance: 119.8
click at [338, 404] on div "Whitney Maehara 2111 30th Avenue South Seattle WA 98144 Mobile (585) 313-8007 M…" at bounding box center [417, 433] width 158 height 58
copy p "2111 30th Avenue South Seattle WA 98144"
drag, startPoint x: 419, startPoint y: 362, endPoint x: 368, endPoint y: 360, distance: 50.7
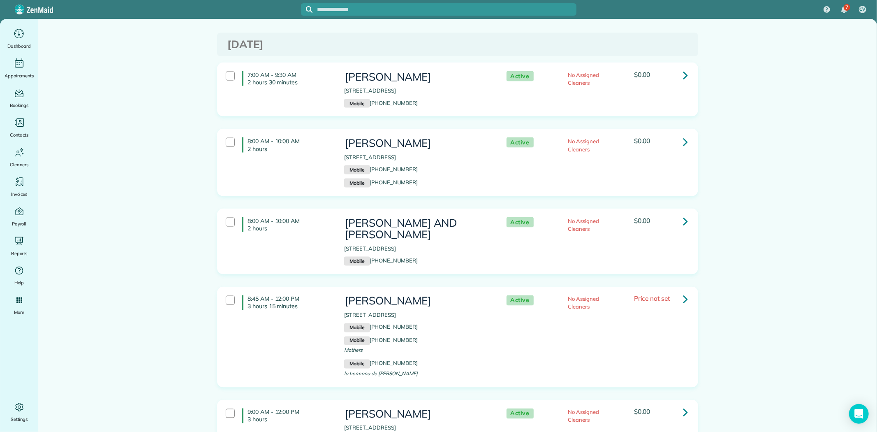
copy link "[PHONE_NUMBER]"
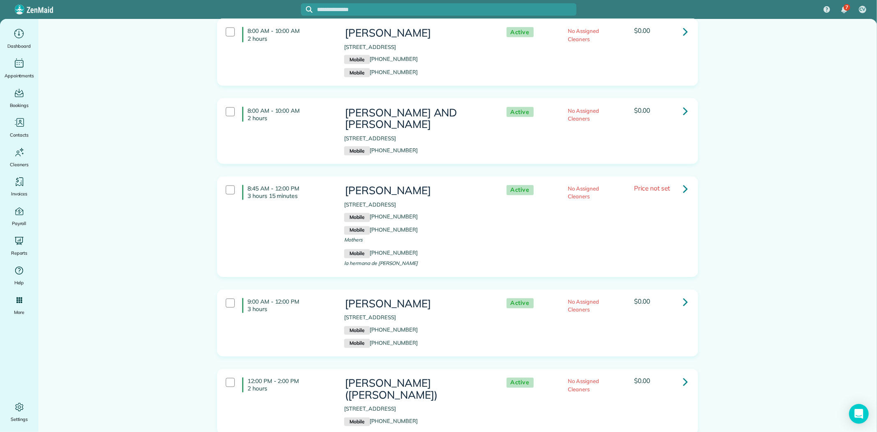
scroll to position [1188, 0]
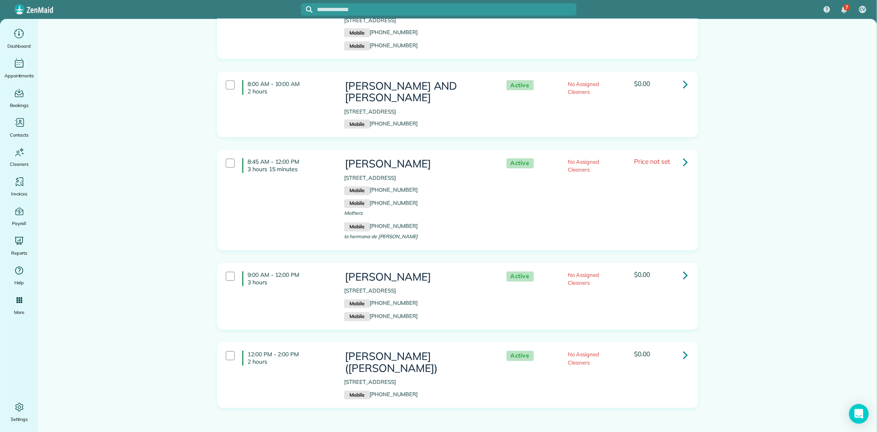
drag, startPoint x: 422, startPoint y: 293, endPoint x: 340, endPoint y: 292, distance: 82.7
click at [340, 347] on div "Laura Boynton (ANGELICA) 24714 94th AVE S Kent 98030 Mobile (206) 604-2107" at bounding box center [417, 375] width 158 height 57
copy p "24714 94th AVE S Kent 98030"
drag, startPoint x: 410, startPoint y: 305, endPoint x: 367, endPoint y: 305, distance: 42.8
click at [367, 391] on p "Mobile (206) 604-2107" at bounding box center [417, 395] width 146 height 9
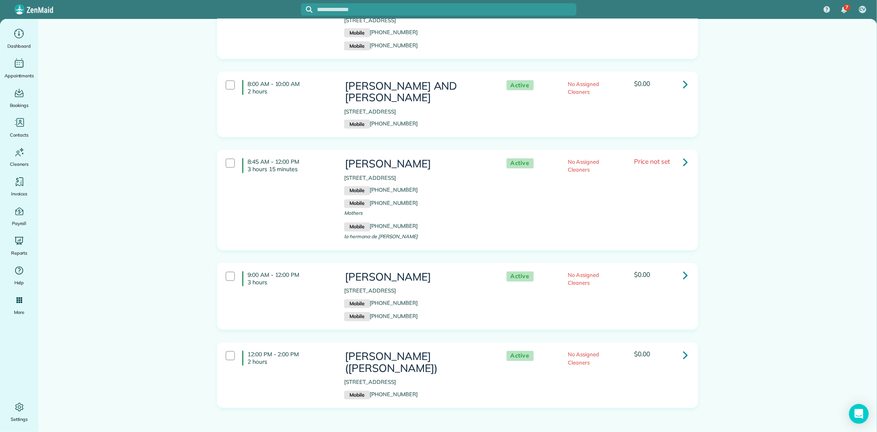
copy link "[PHONE_NUMBER]"
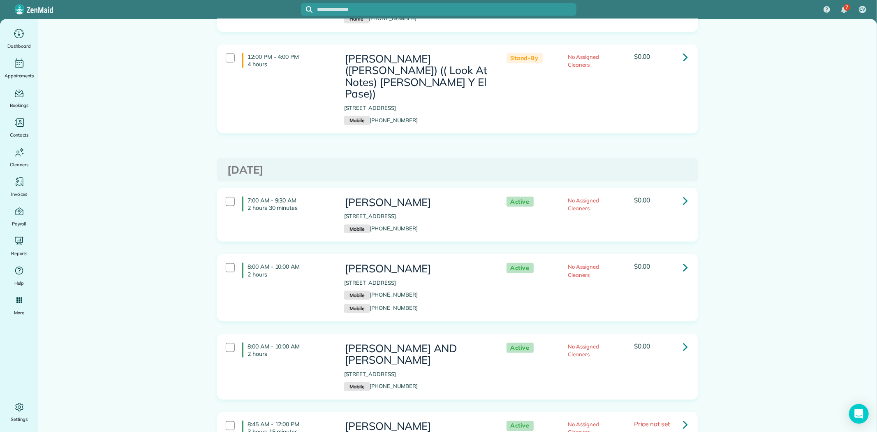
scroll to position [914, 0]
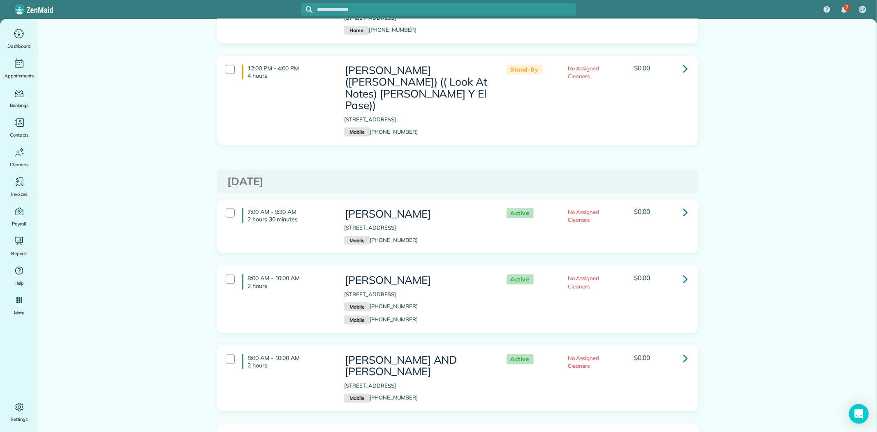
drag, startPoint x: 415, startPoint y: 315, endPoint x: 368, endPoint y: 317, distance: 47.3
click at [368, 394] on p "Mobile (253) 951-3955" at bounding box center [417, 398] width 146 height 9
copy link "[PHONE_NUMBER]"
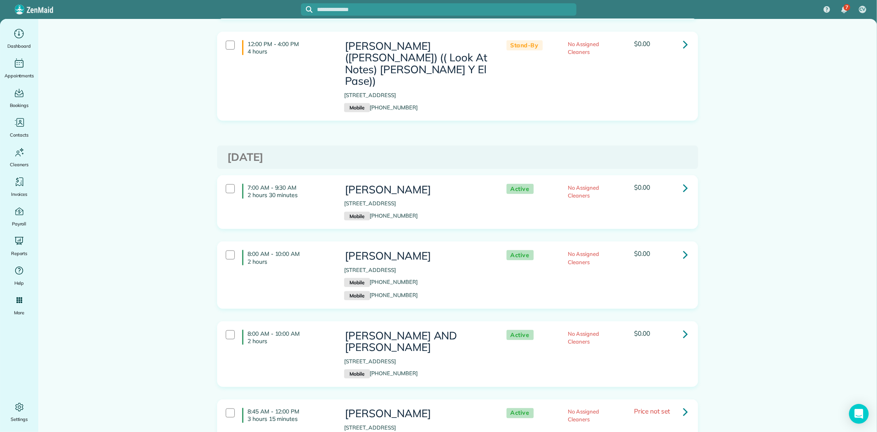
scroll to position [960, 0]
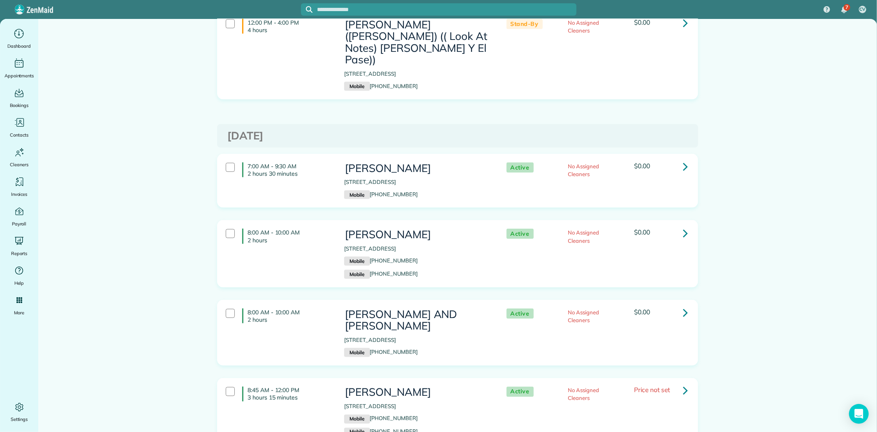
drag, startPoint x: 415, startPoint y: 336, endPoint x: 369, endPoint y: 341, distance: 47.2
click at [369, 415] on p "Mobile (206) 446-1219" at bounding box center [417, 419] width 146 height 9
copy link "[PHONE_NUMBER]"
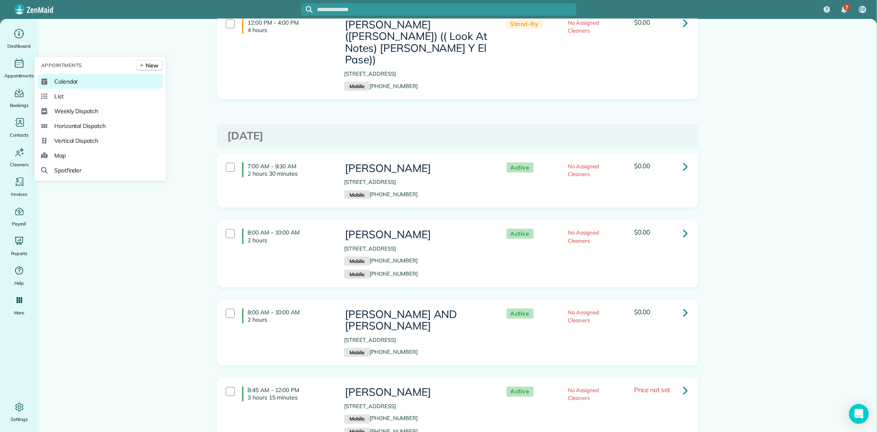
click at [63, 80] on span "Calendar" at bounding box center [66, 81] width 24 height 8
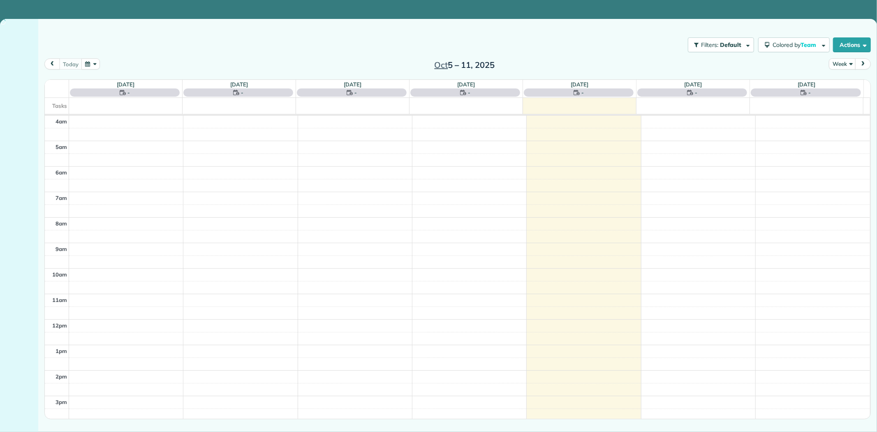
scroll to position [77, 0]
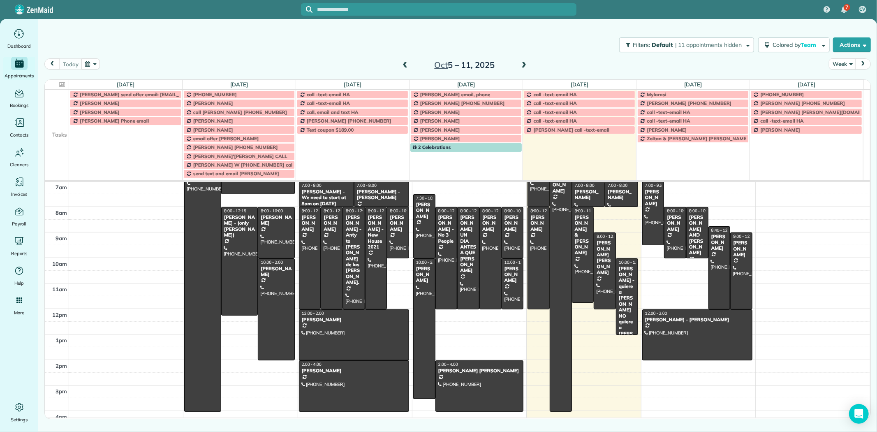
click at [54, 134] on td at bounding box center [57, 129] width 24 height 9
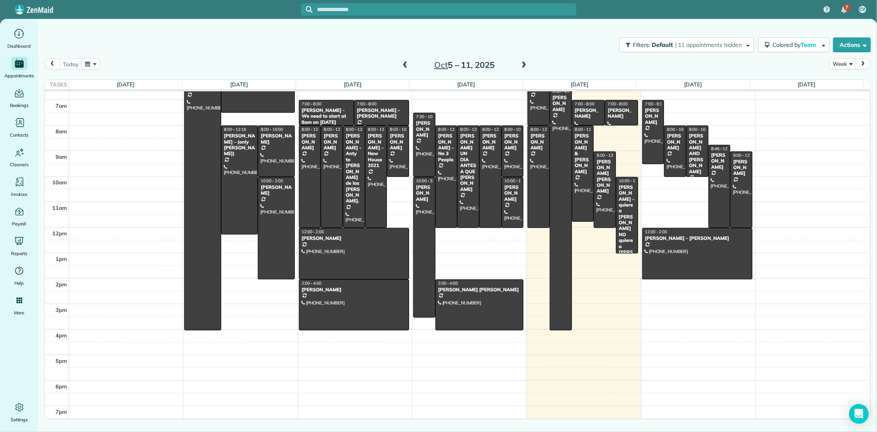
scroll to position [69, 0]
